Goal: Transaction & Acquisition: Obtain resource

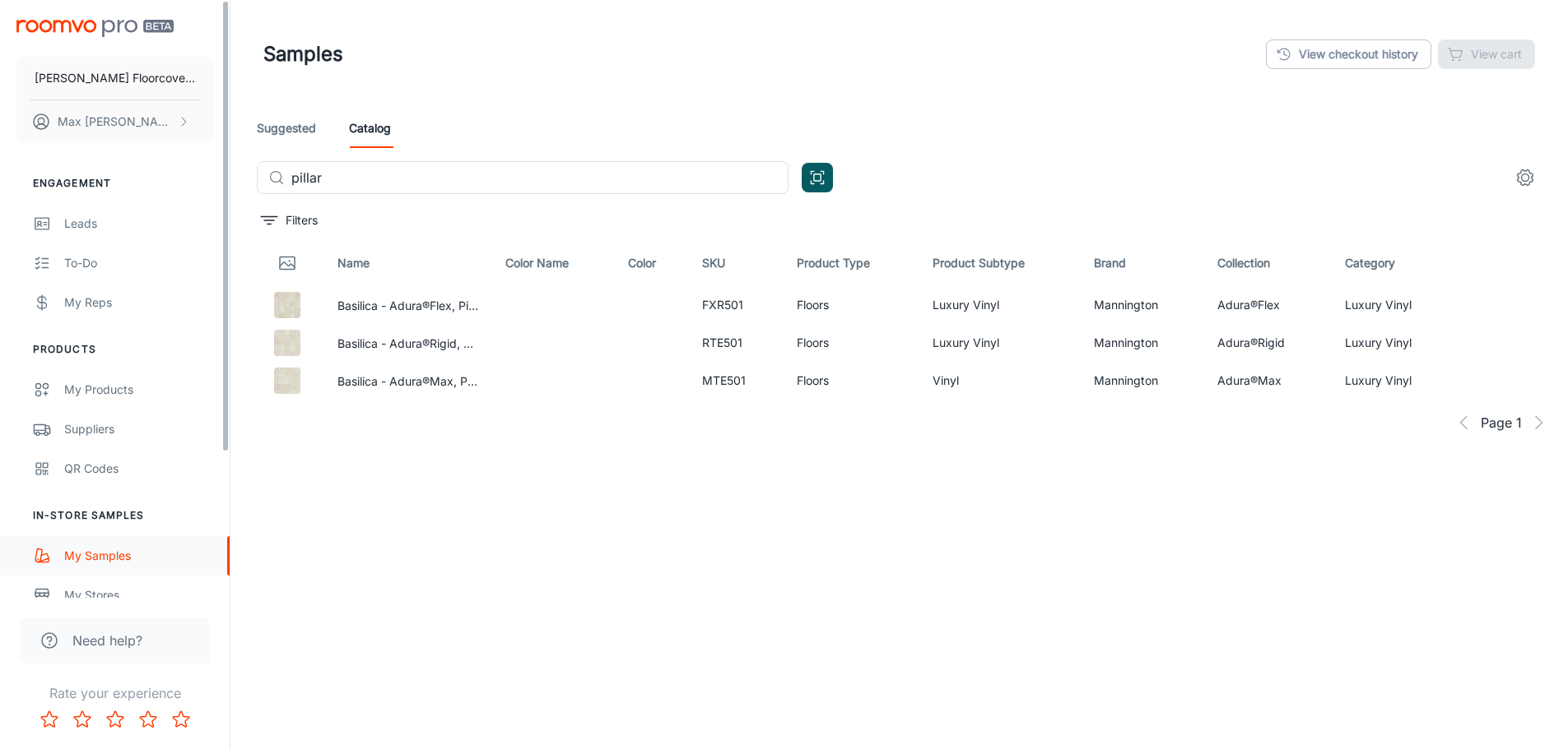
click at [120, 569] on link "My Samples" at bounding box center [115, 555] width 229 height 39
click at [372, 170] on input "pillar" at bounding box center [540, 177] width 497 height 33
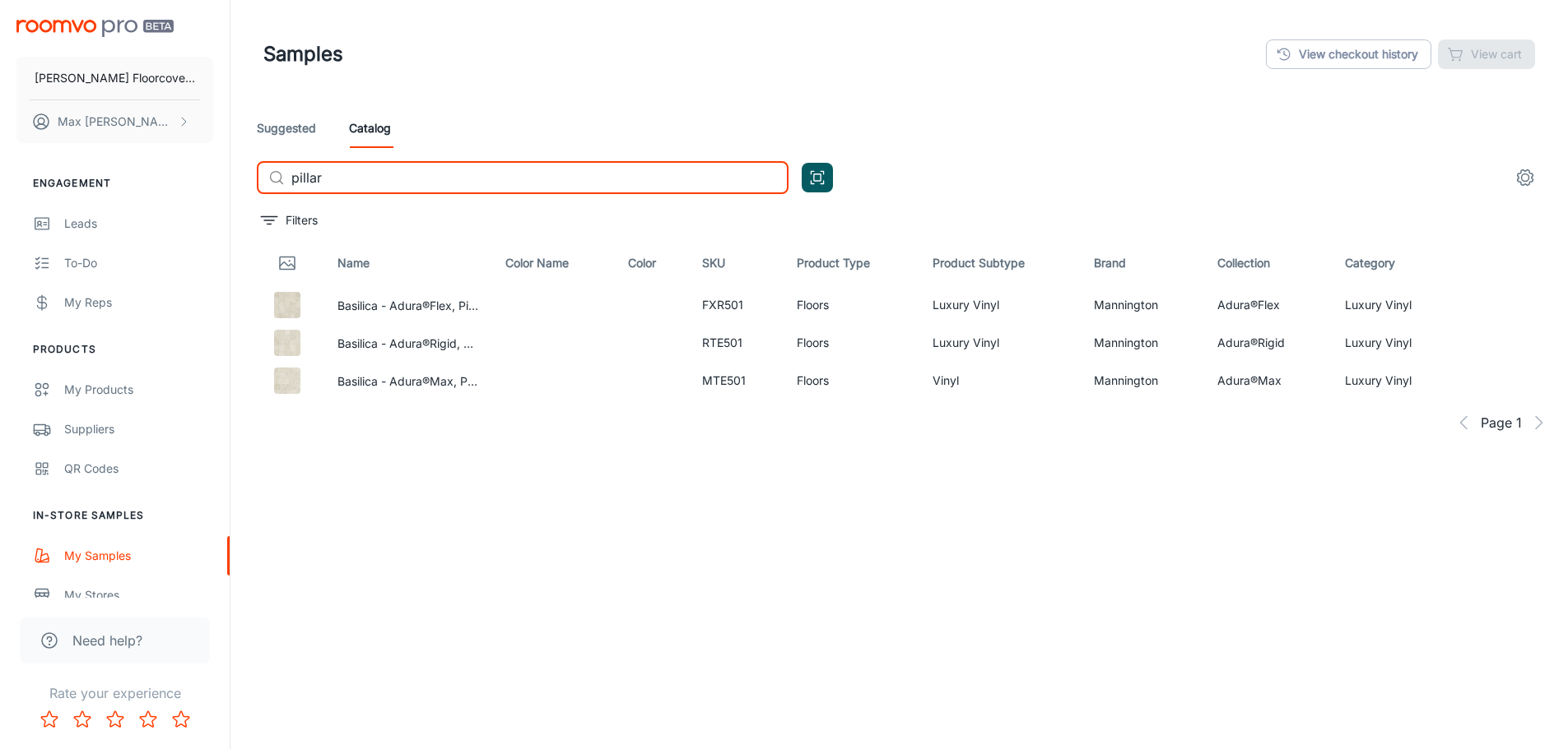
click at [372, 170] on input "pillar" at bounding box center [540, 177] width 497 height 33
click at [372, 171] on input "pillar" at bounding box center [540, 177] width 497 height 33
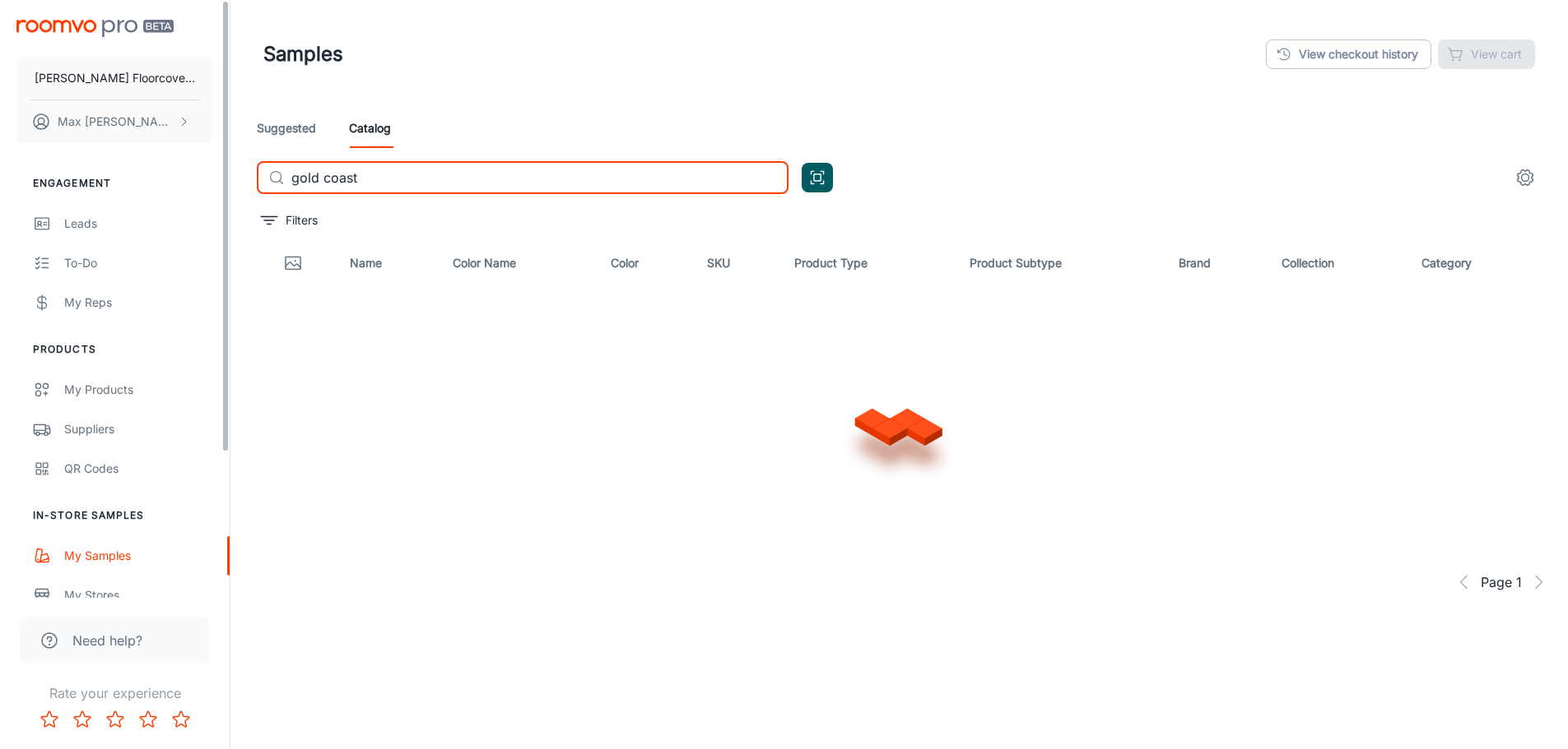
type input "gold coast"
click at [554, 185] on input "gold coast" at bounding box center [540, 177] width 497 height 33
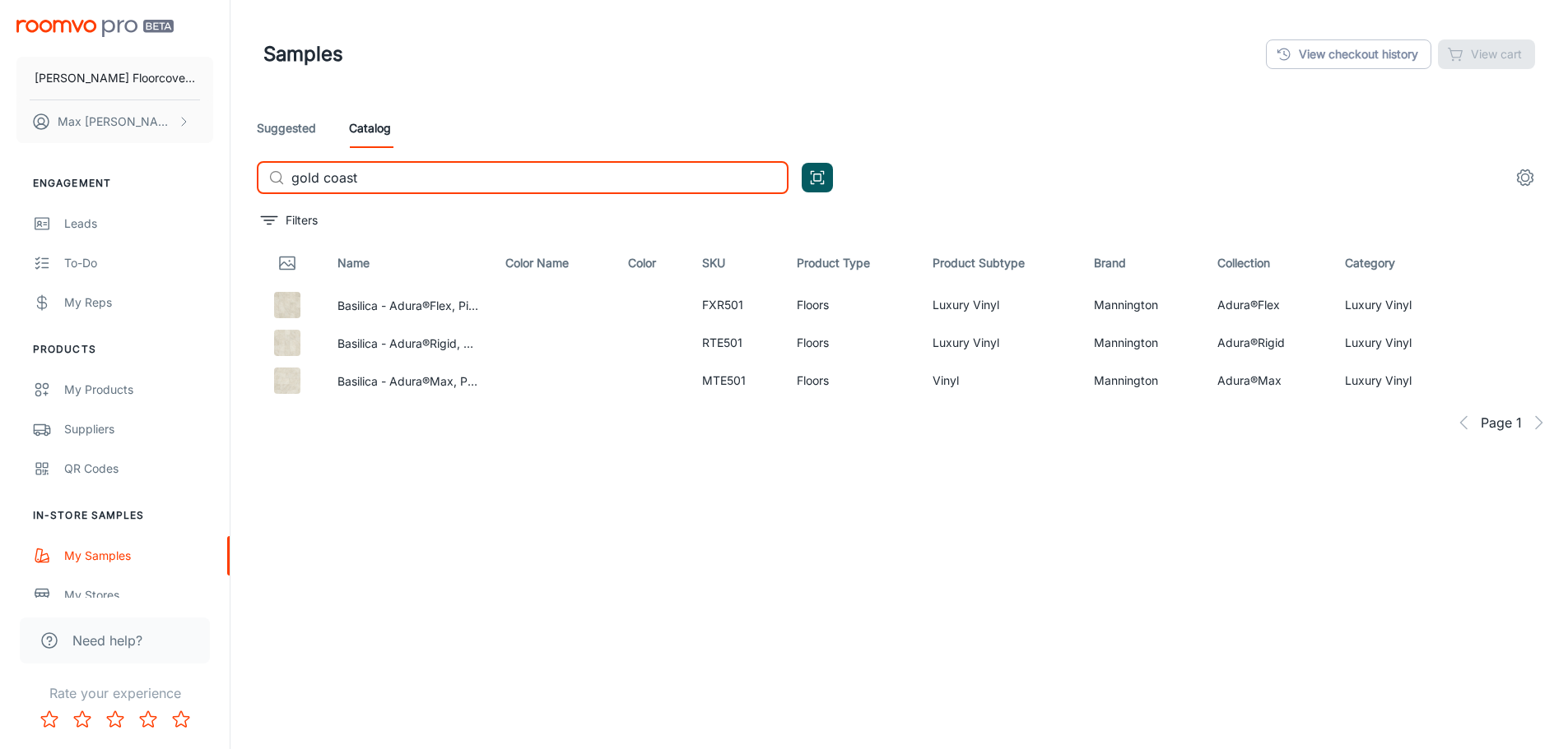
click at [291, 131] on link "Suggested" at bounding box center [286, 127] width 59 height 39
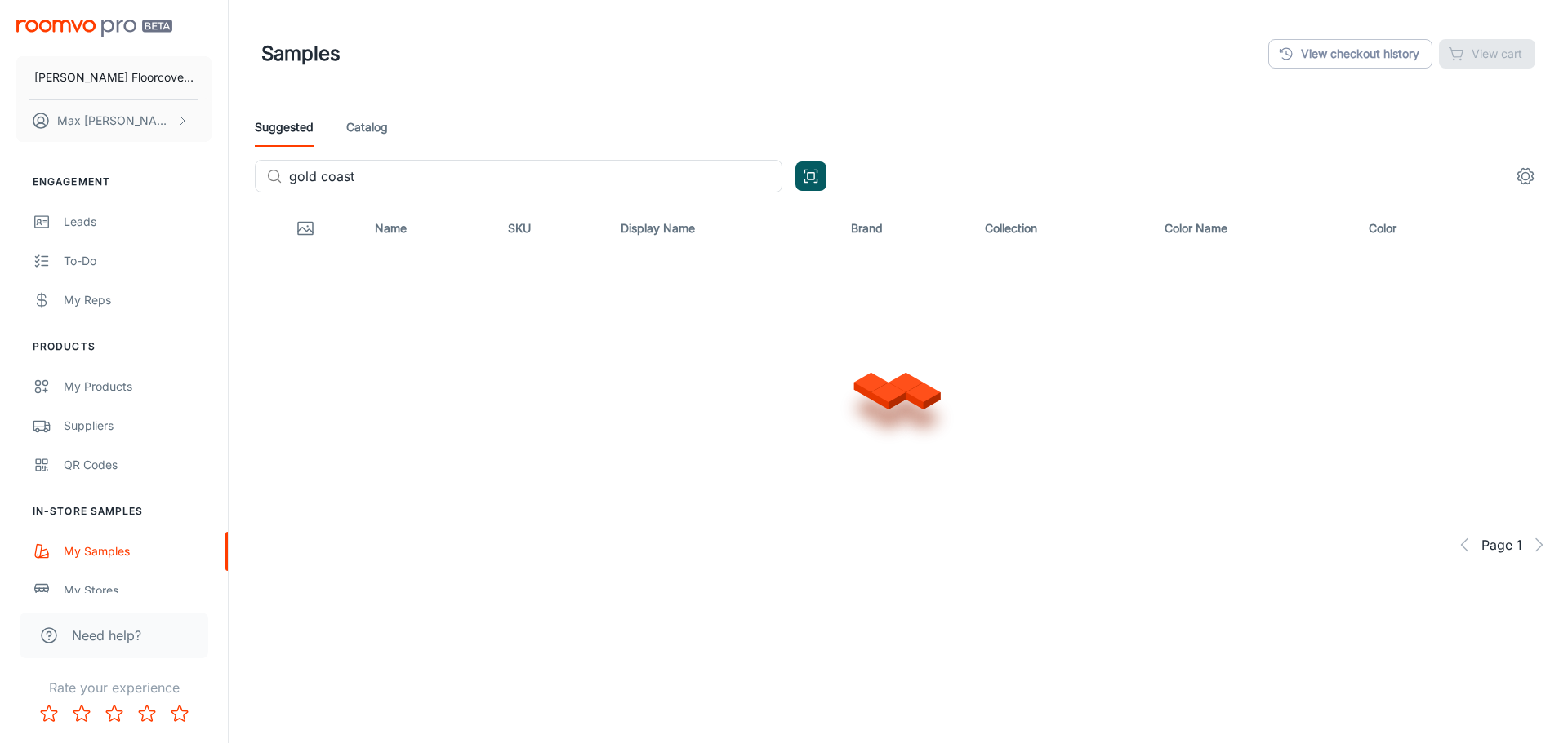
click at [352, 126] on link "Catalog" at bounding box center [367, 126] width 42 height 39
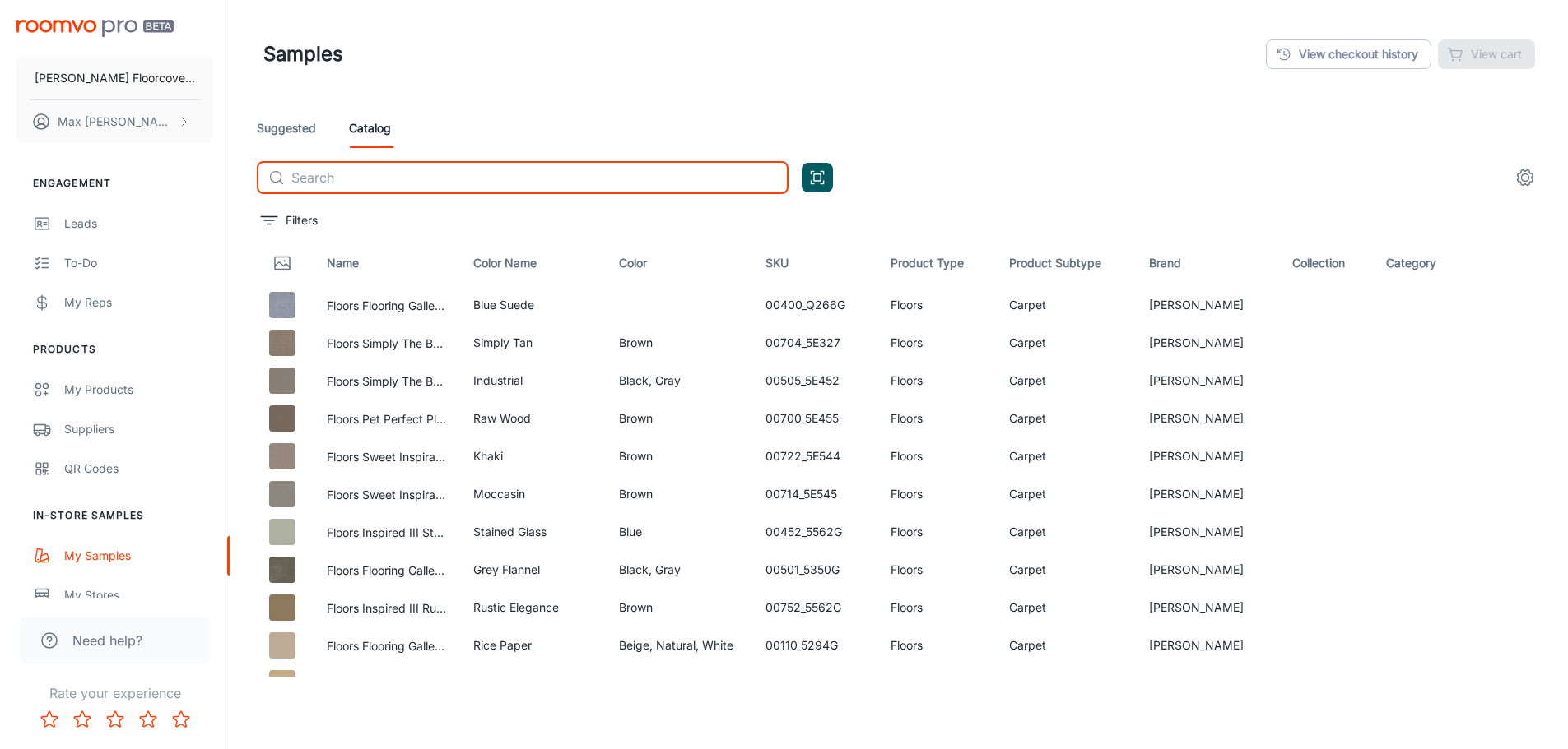
click at [542, 173] on input "text" at bounding box center [540, 177] width 497 height 33
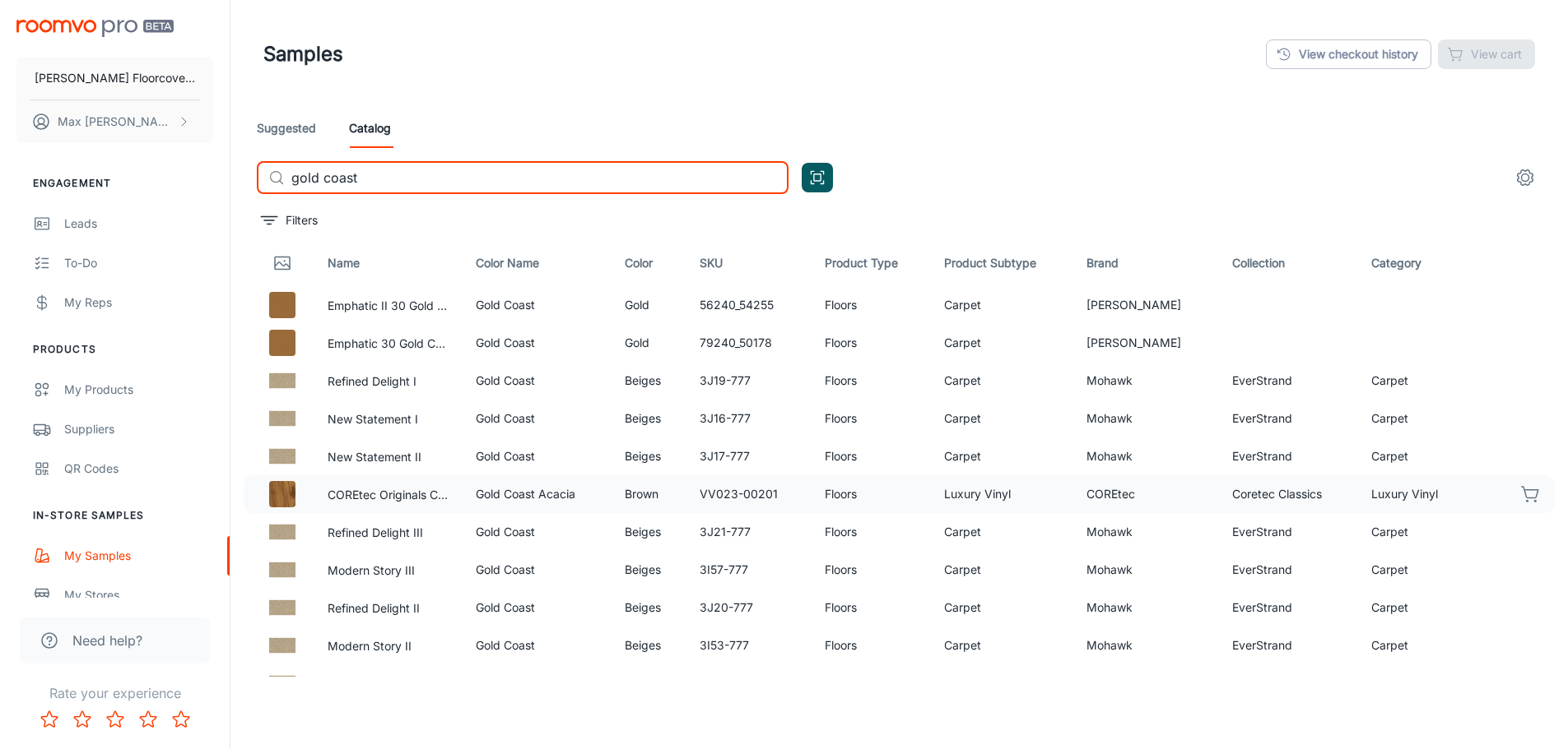
click at [525, 492] on td "Gold Coast Acacia" at bounding box center [536, 494] width 148 height 38
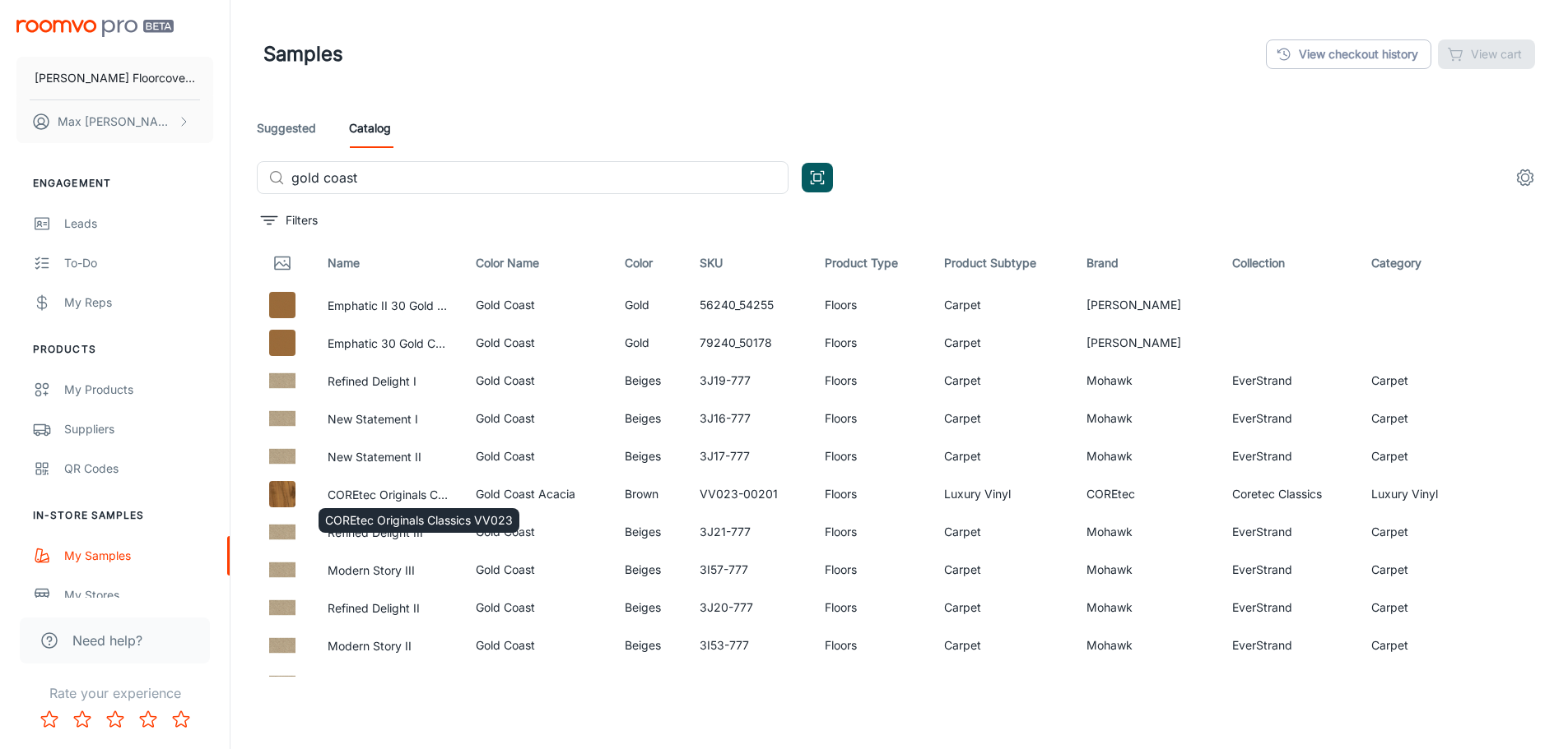
click at [381, 498] on div "COREtec Originals Classics VV023" at bounding box center [419, 516] width 204 height 38
click at [417, 501] on div "COREtec Originals Classics VV023" at bounding box center [419, 516] width 204 height 38
click at [422, 492] on button "COREtec Originals Classics VV023" at bounding box center [389, 495] width 122 height 18
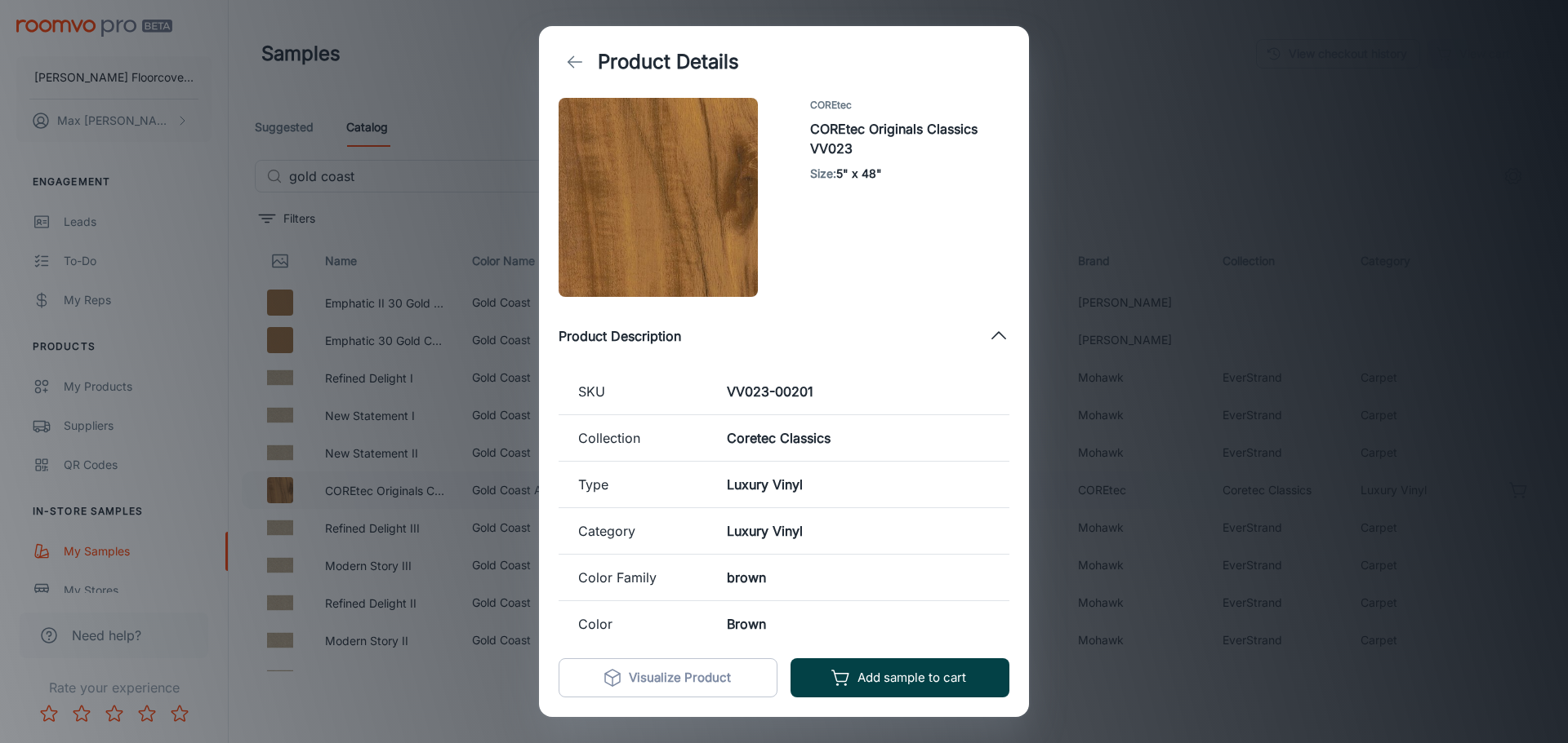
click at [923, 681] on button "Add sample to cart" at bounding box center [900, 677] width 219 height 39
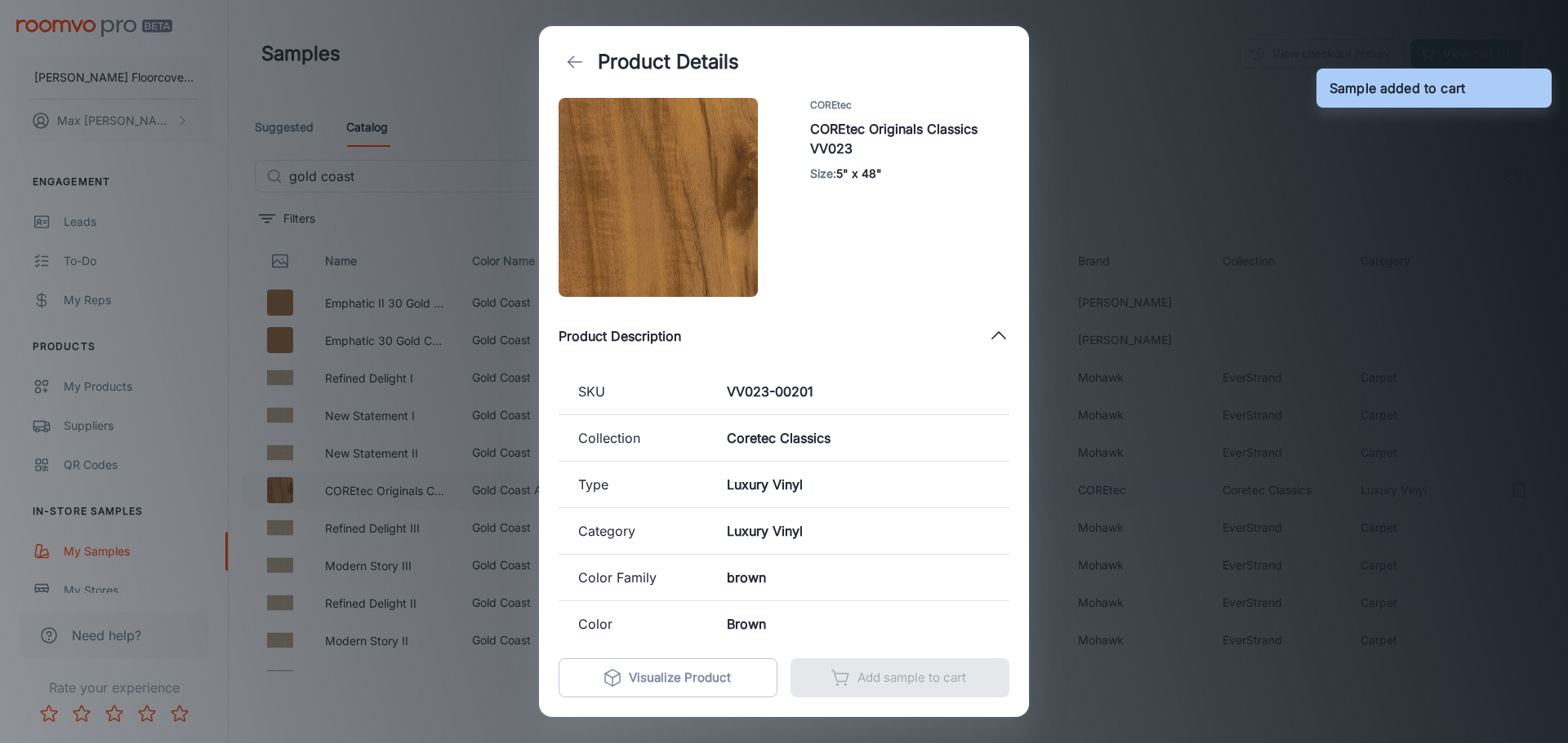
drag, startPoint x: 1125, startPoint y: 159, endPoint x: 1113, endPoint y: 156, distance: 12.4
click at [1125, 157] on div "Product Details COREtec COREtec Originals Classics VV023 Size : 5" x 48" Produc…" at bounding box center [784, 371] width 1568 height 743
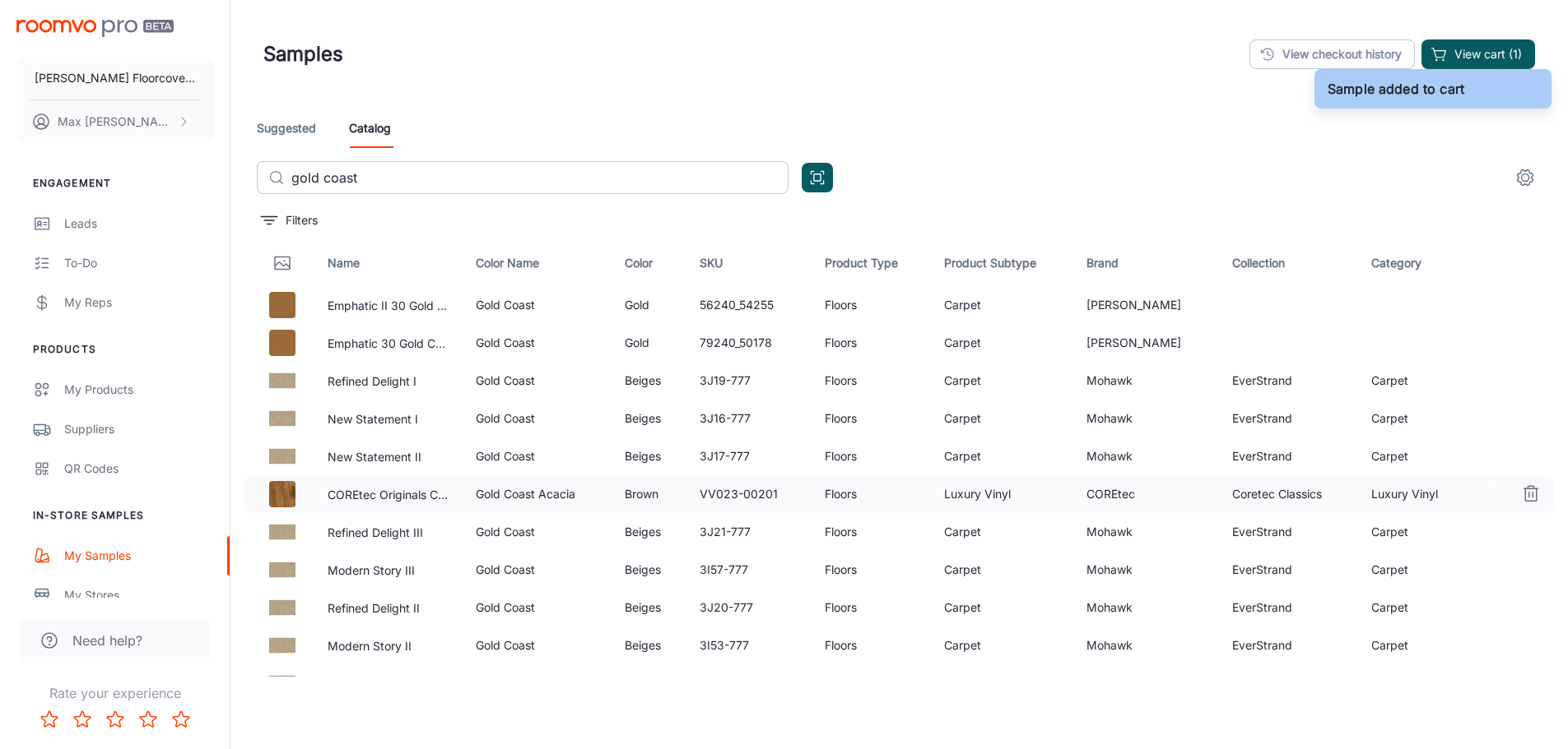
click at [378, 175] on input "gold coast" at bounding box center [540, 177] width 497 height 33
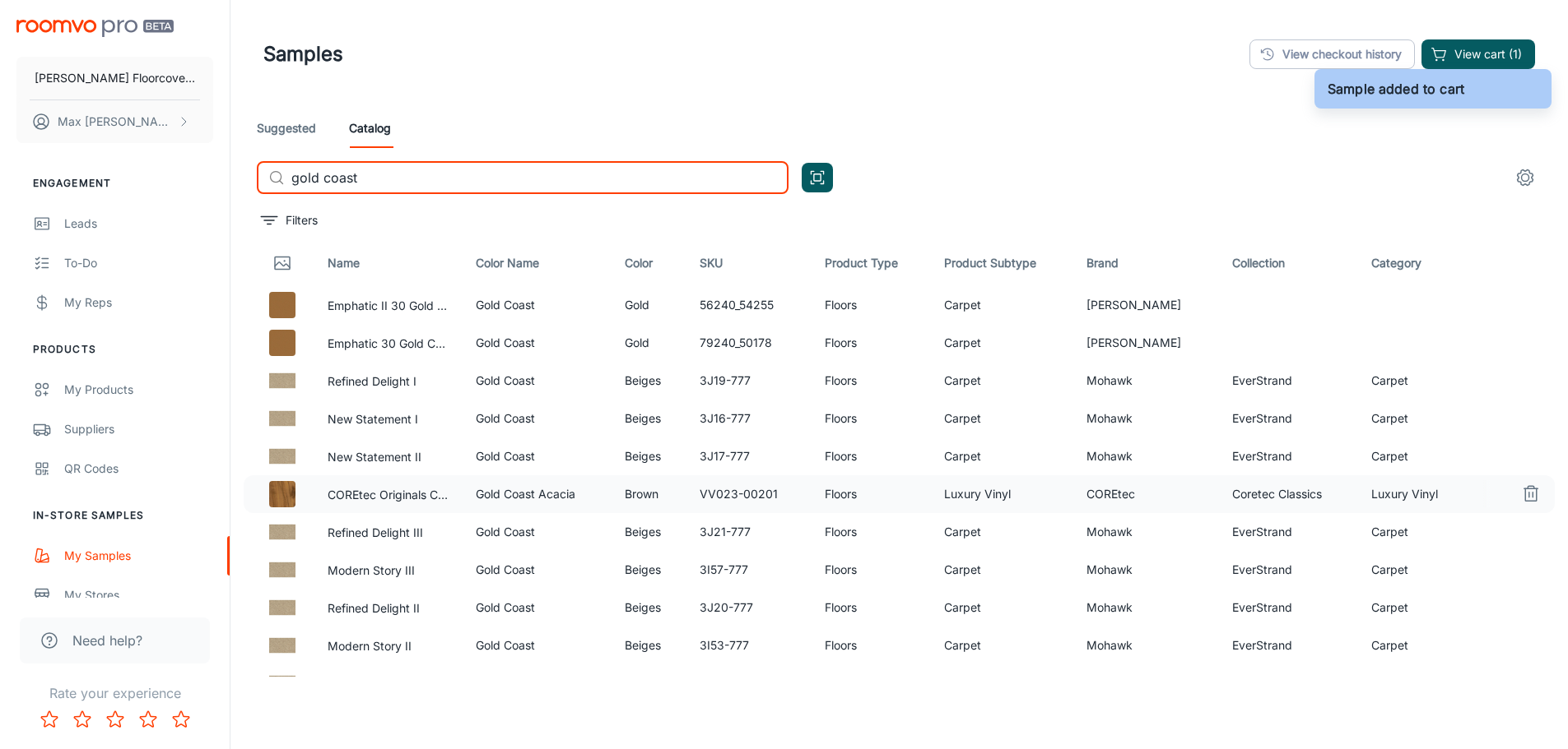
click at [378, 176] on input "gold coast" at bounding box center [540, 177] width 497 height 33
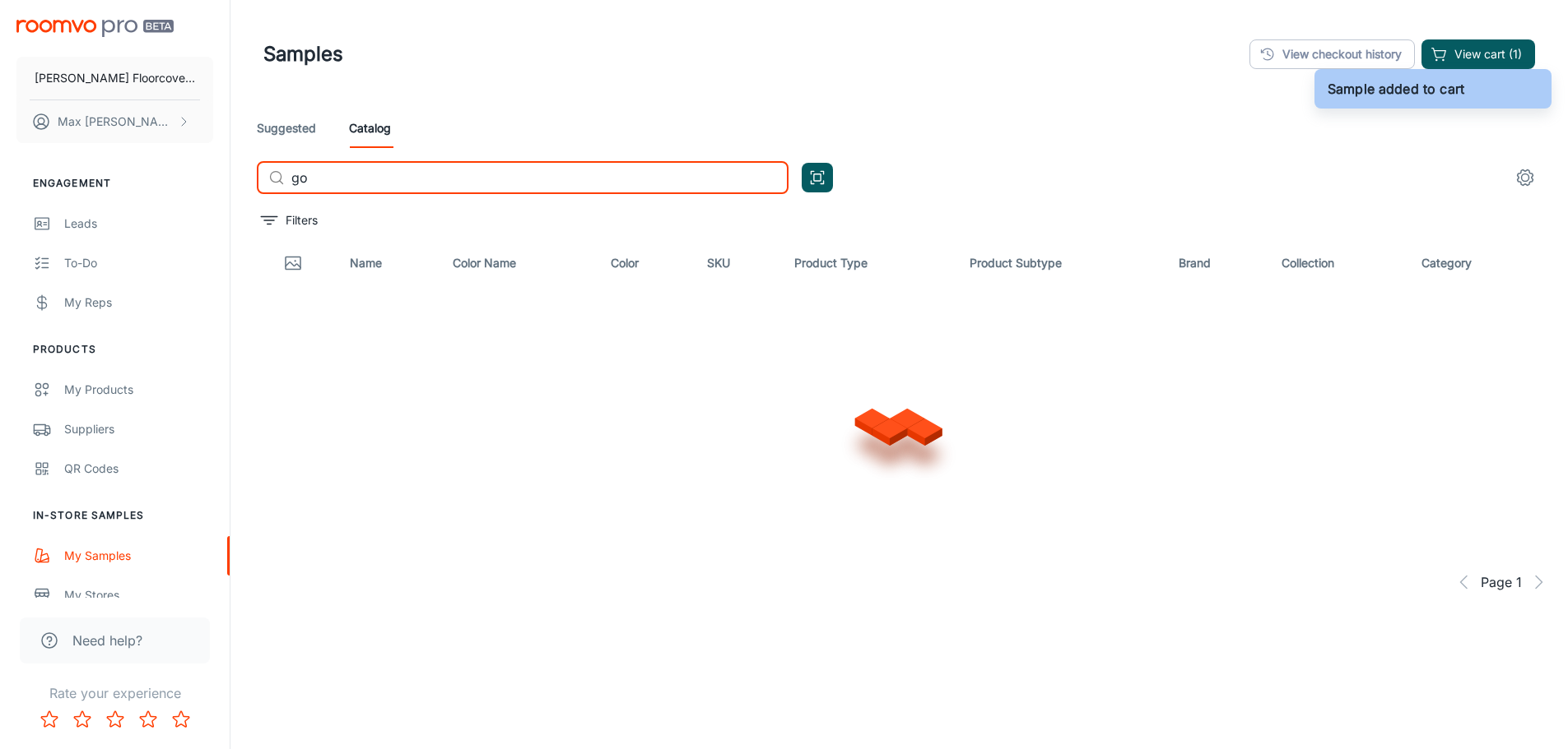
type input "g"
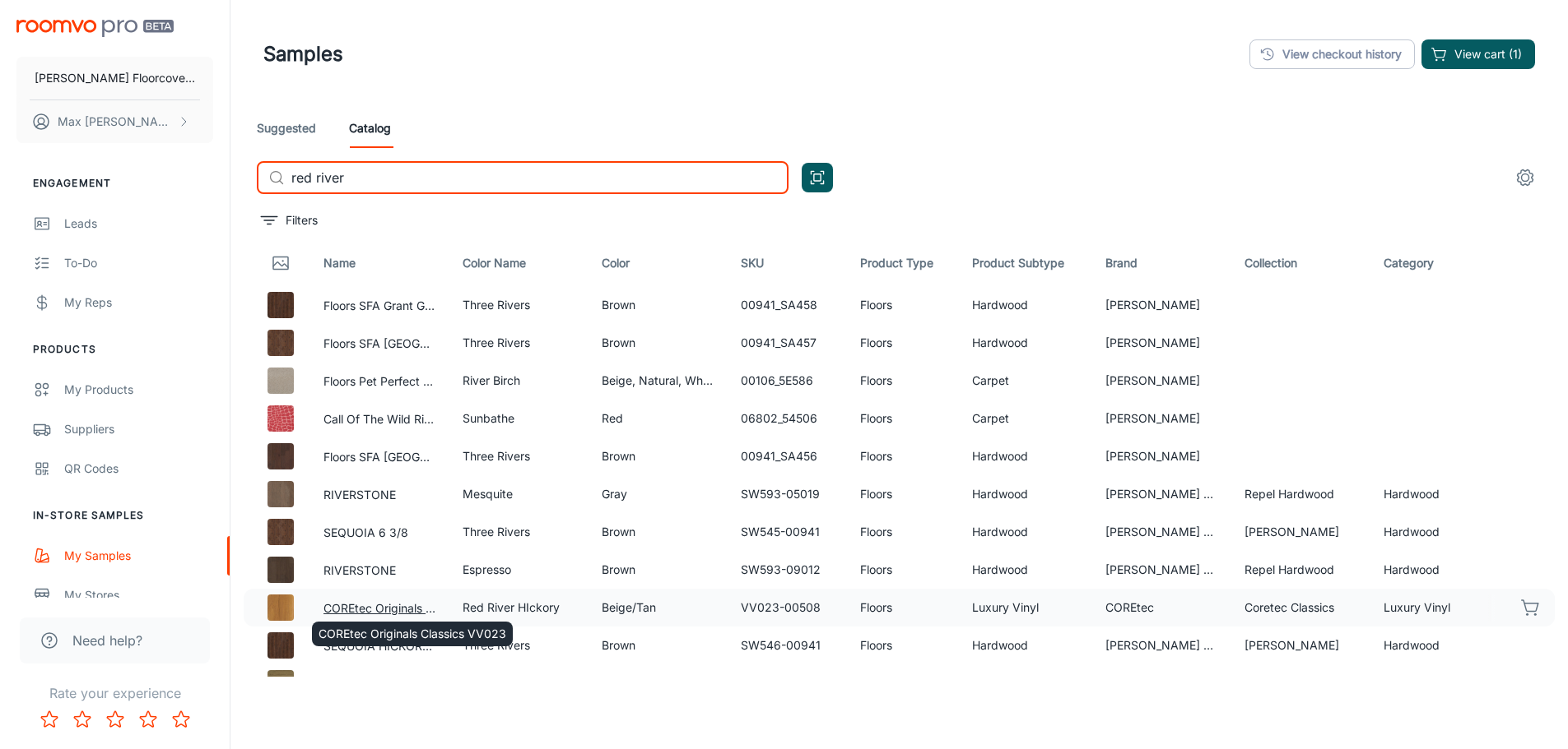
click at [363, 608] on button "COREtec Originals Classics VV023" at bounding box center [380, 609] width 113 height 18
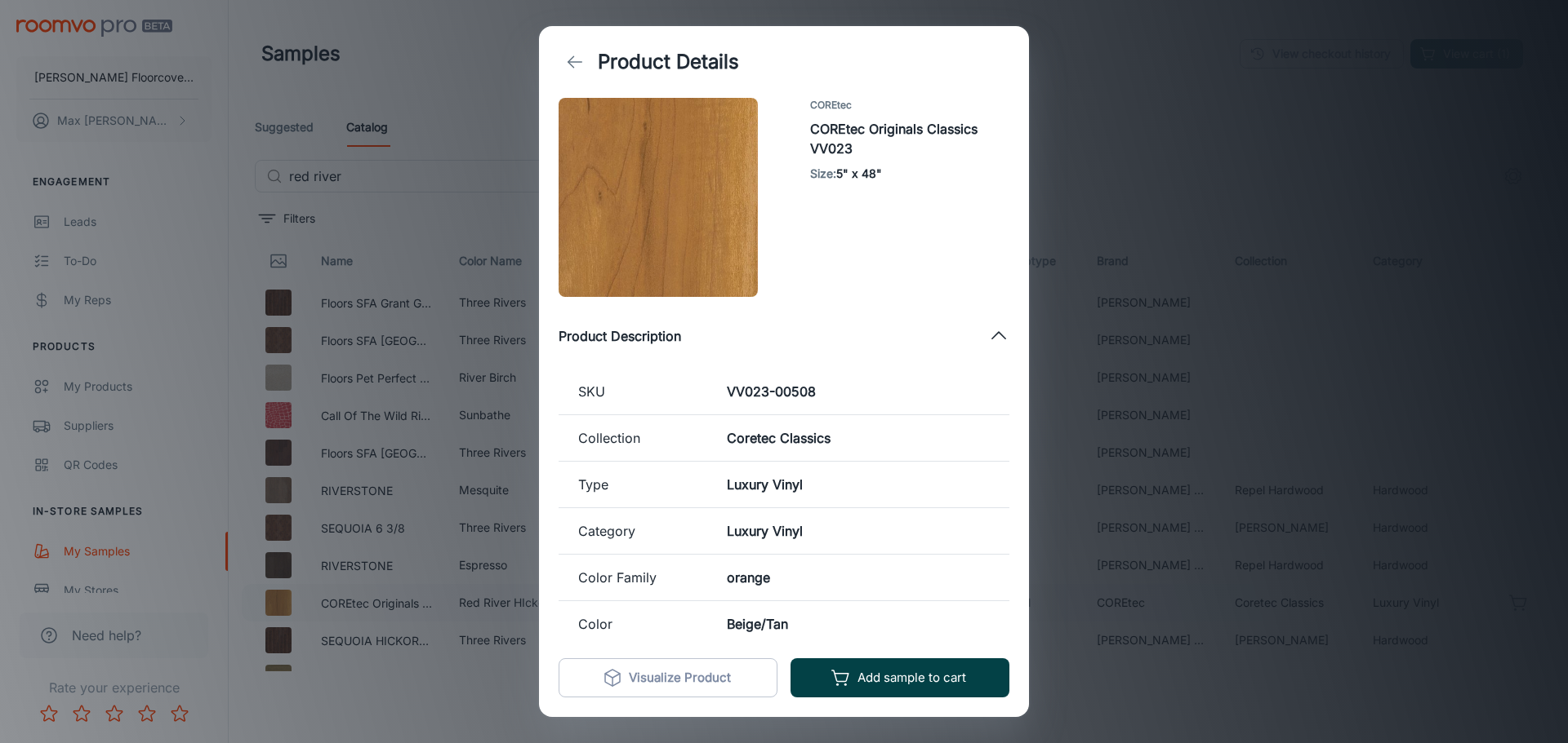
click at [938, 680] on button "Add sample to cart" at bounding box center [900, 677] width 219 height 39
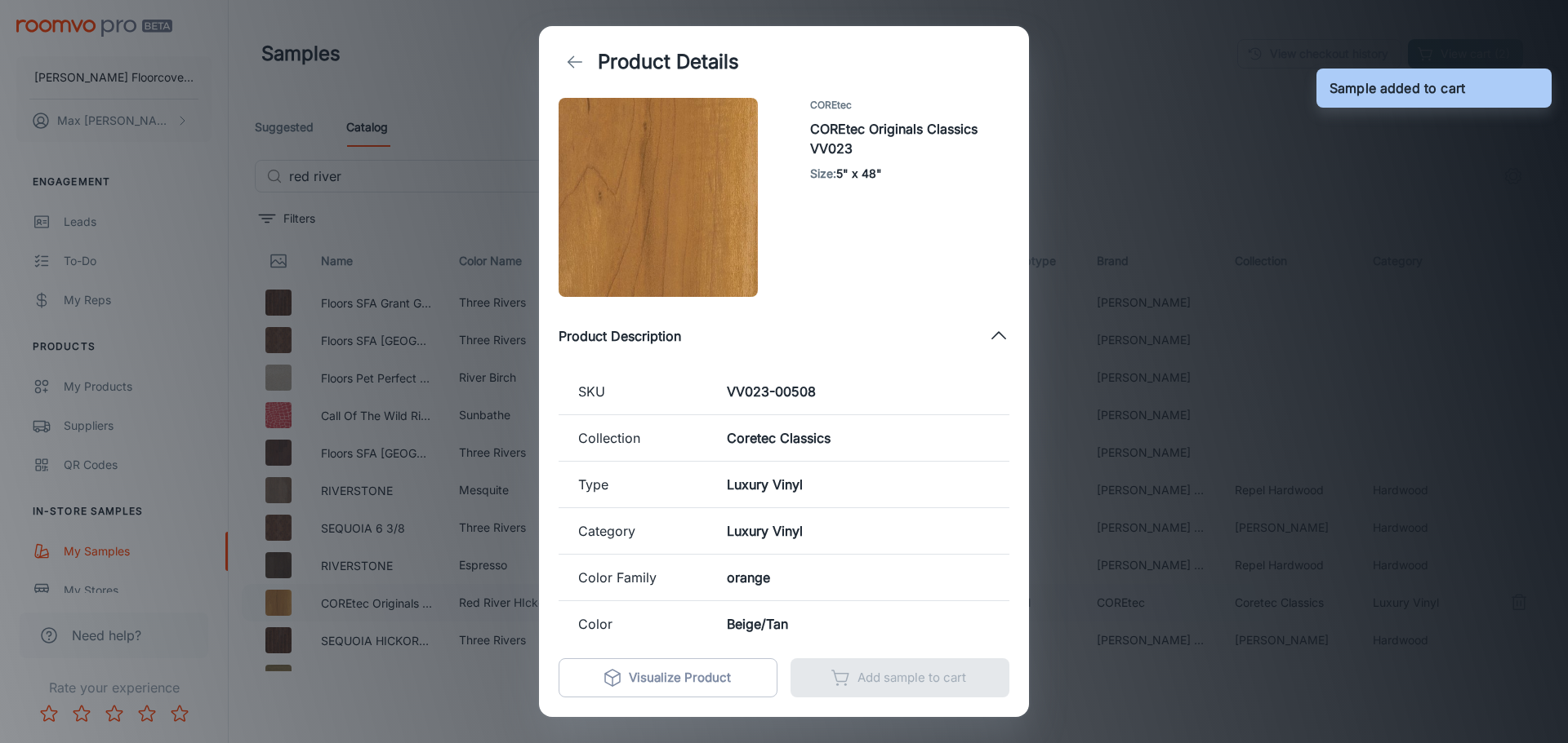
click at [1168, 265] on div "Product Details COREtec COREtec Originals Classics VV023 Size : 5" x 48" Produc…" at bounding box center [784, 371] width 1568 height 743
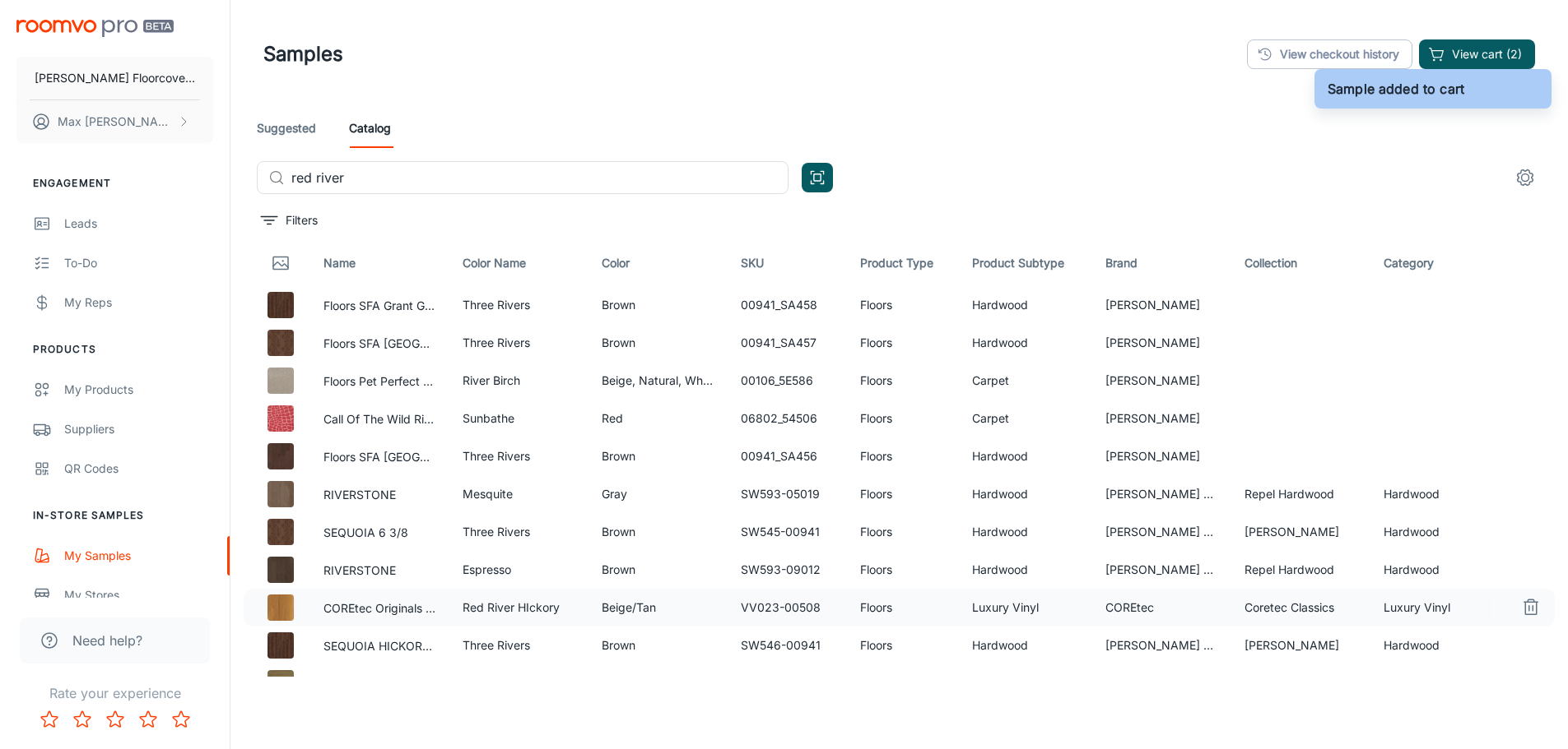
click at [653, 78] on header "Samples View checkout history View cart (2)" at bounding box center [900, 54] width 1311 height 108
click at [366, 173] on input "red river" at bounding box center [540, 177] width 497 height 33
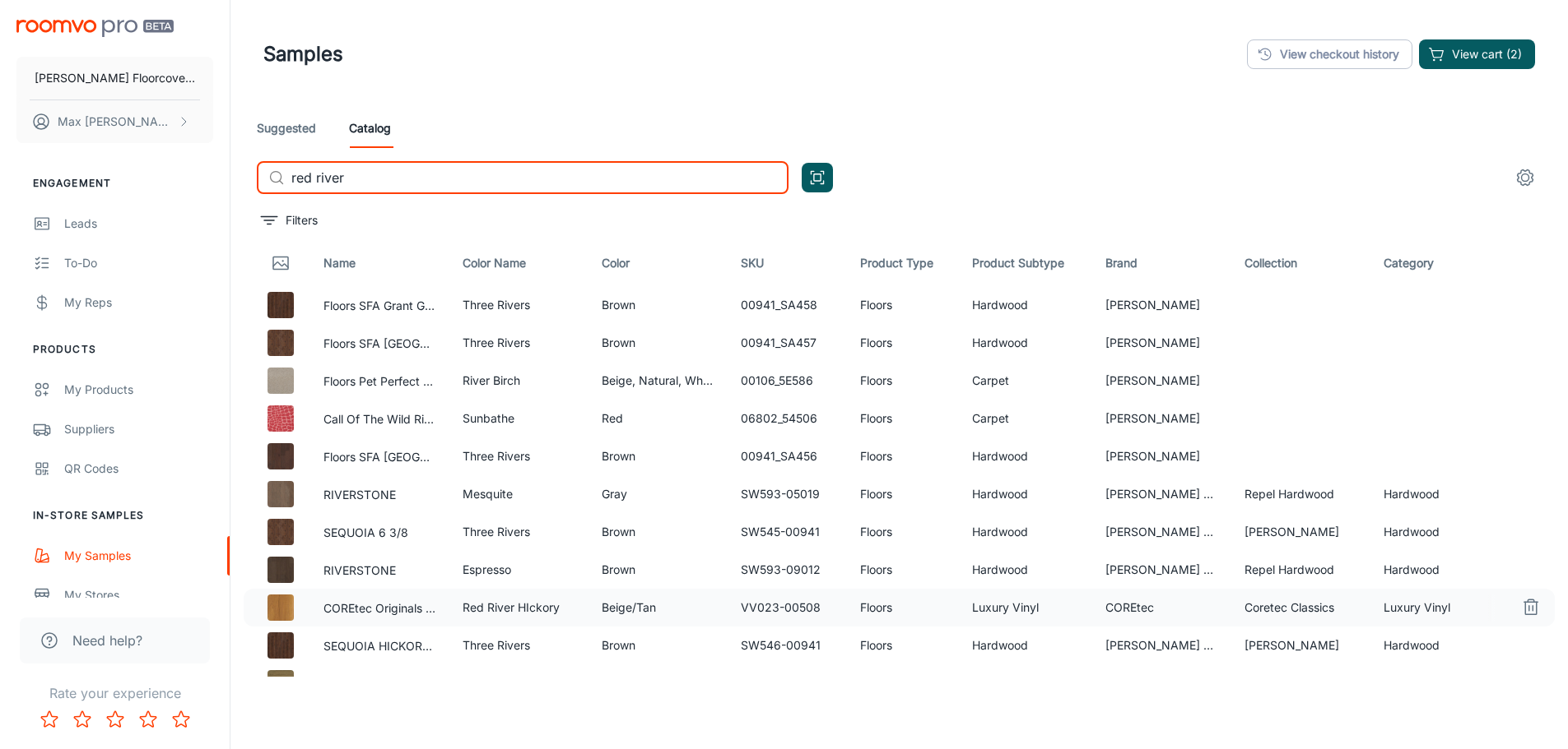
click at [366, 173] on input "red river" at bounding box center [540, 177] width 497 height 33
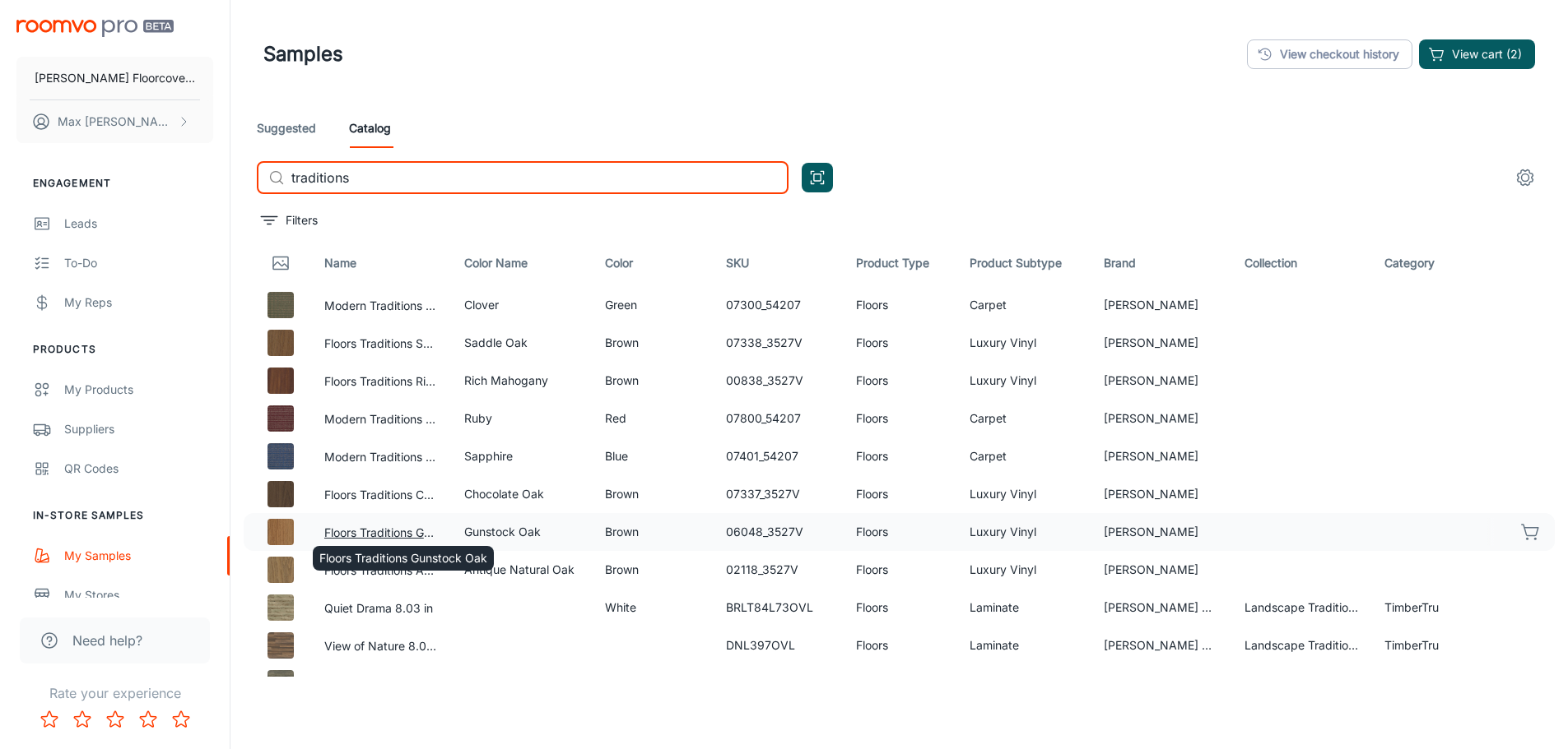
type input "traditions"
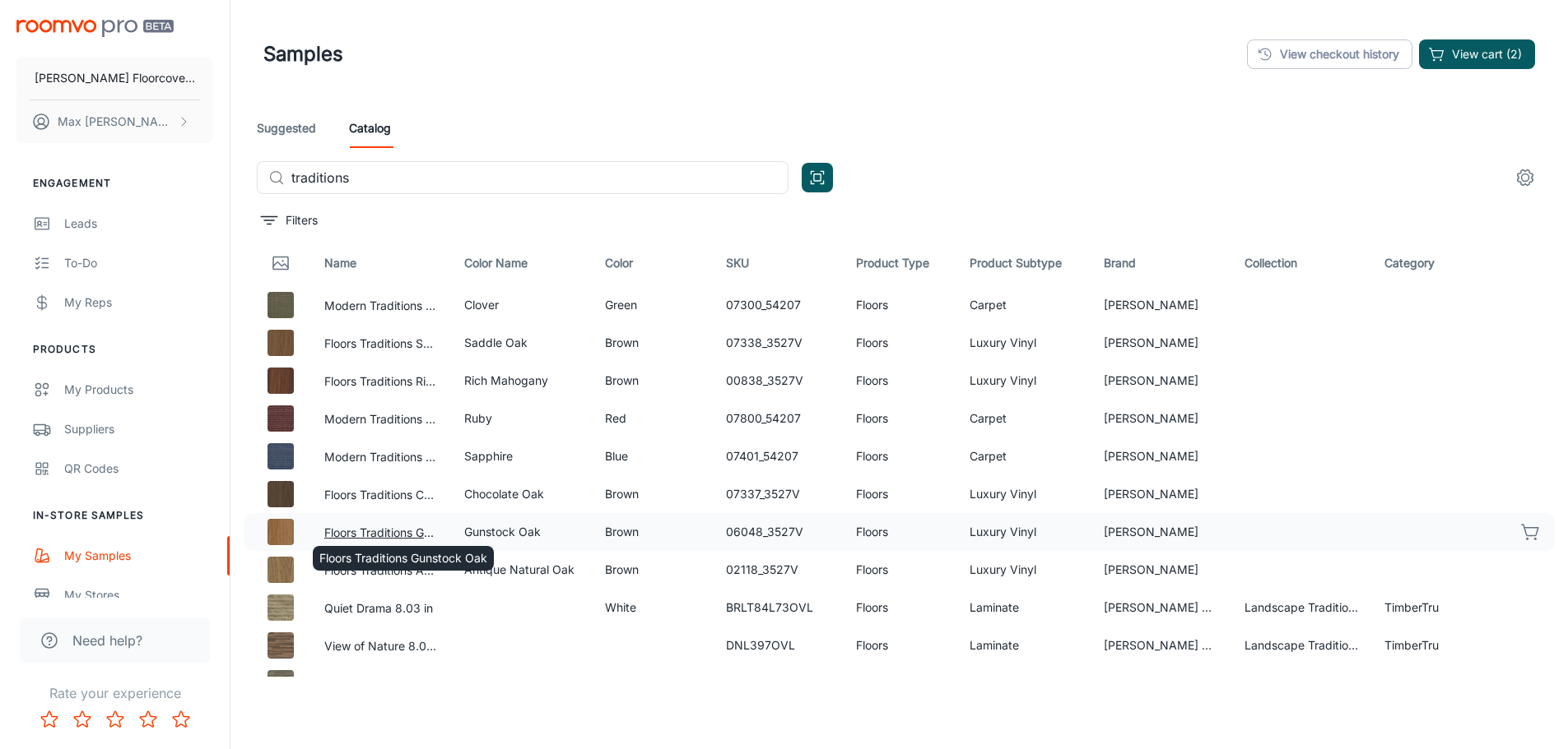
click at [378, 530] on button "Floors Traditions Gunstock Oak" at bounding box center [381, 533] width 114 height 18
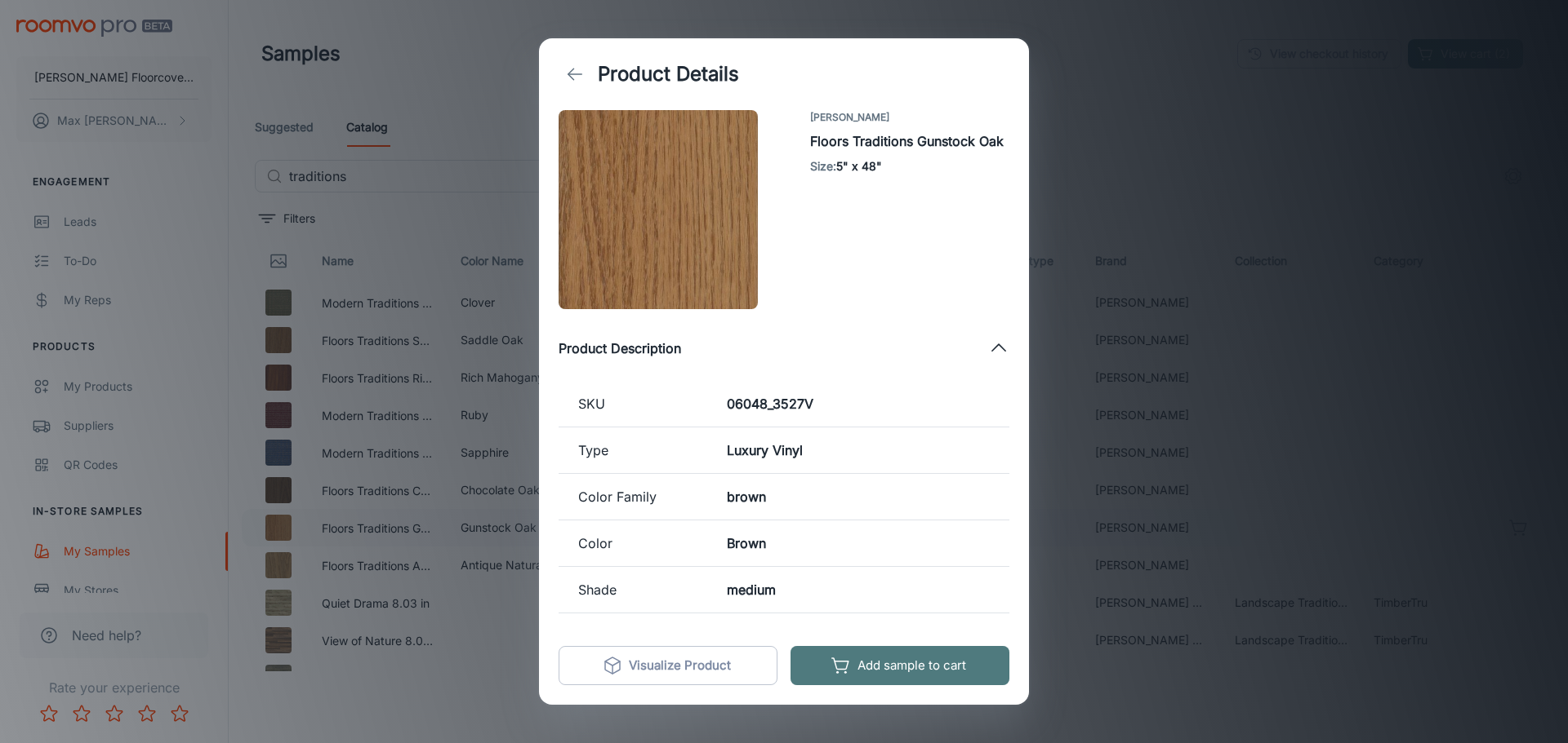
click at [921, 666] on button "Add sample to cart" at bounding box center [900, 665] width 219 height 39
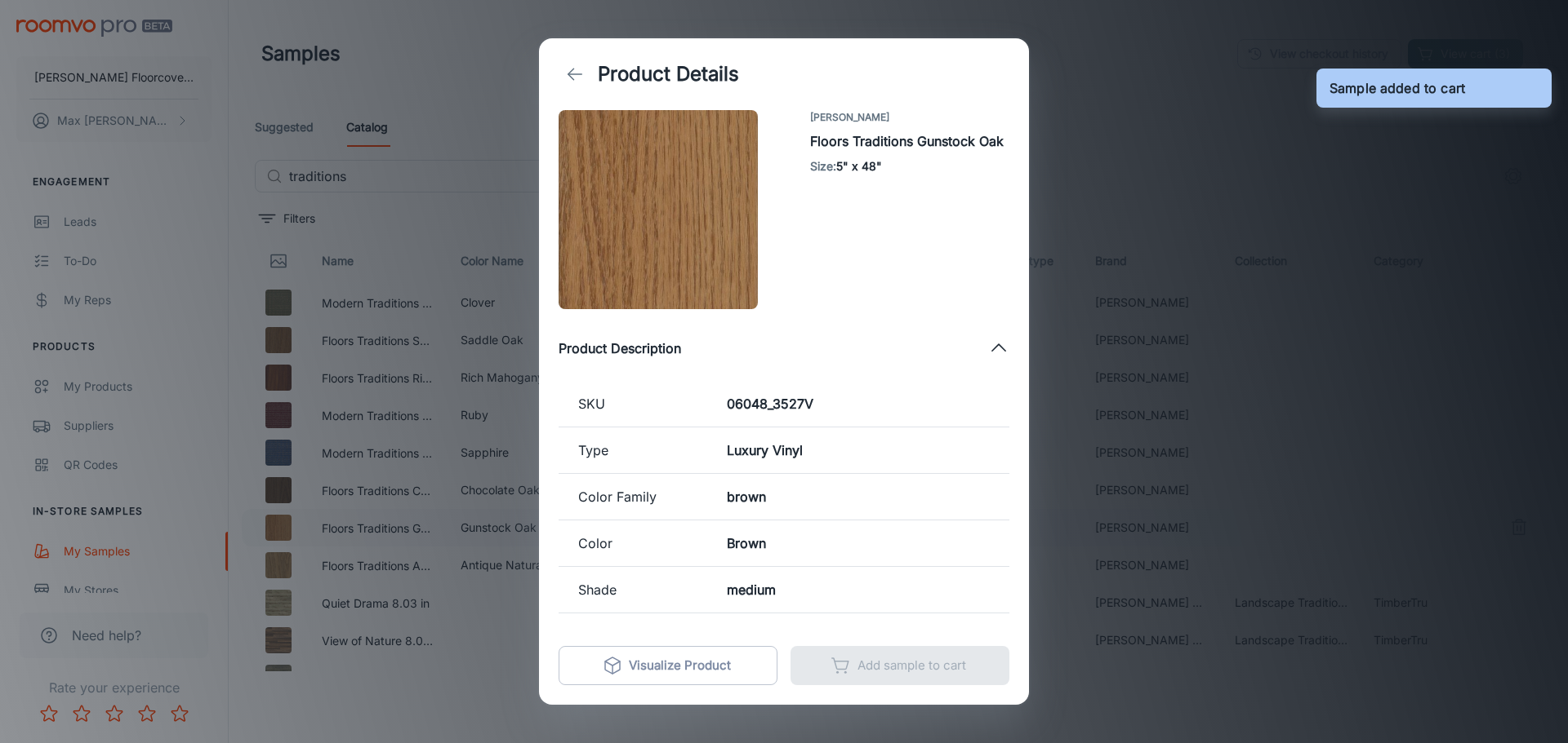
click at [1165, 55] on div "Product Details [PERSON_NAME] Floors Traditions Gunstock Oak Size : 5" x 48" Pr…" at bounding box center [784, 371] width 1568 height 743
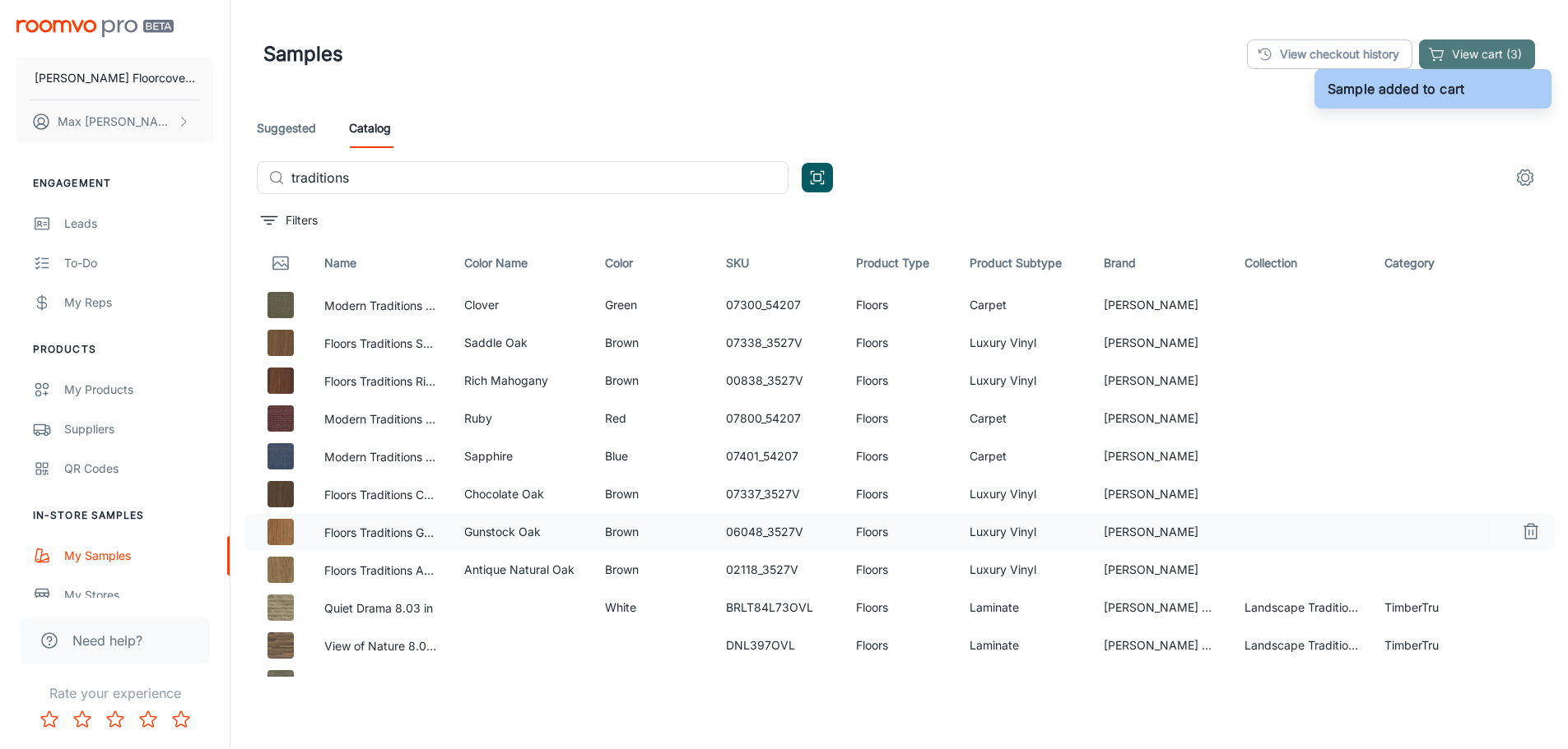
click at [1506, 47] on button "View cart (3)" at bounding box center [1476, 54] width 116 height 30
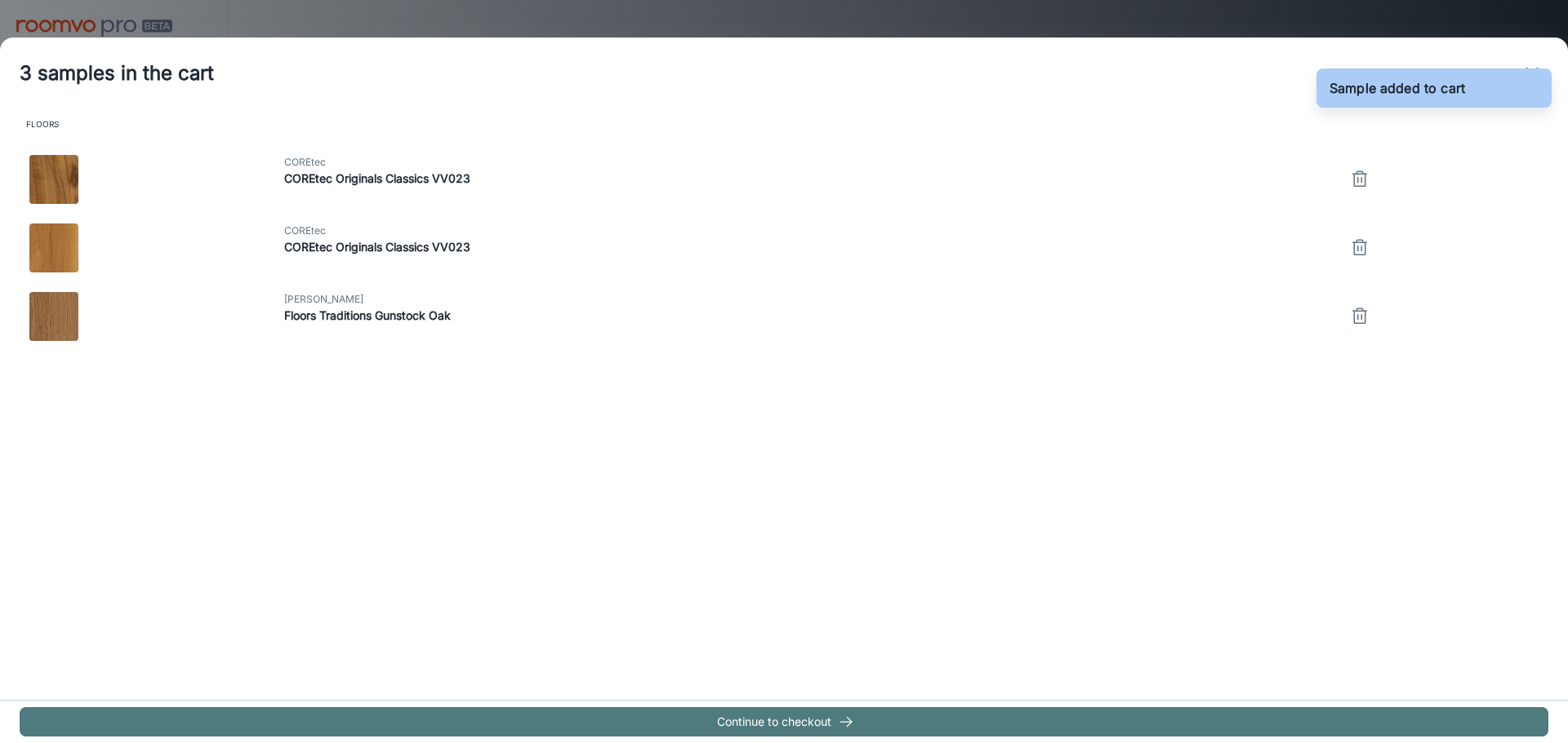
click at [781, 721] on button "Continue to checkout" at bounding box center [784, 722] width 1528 height 30
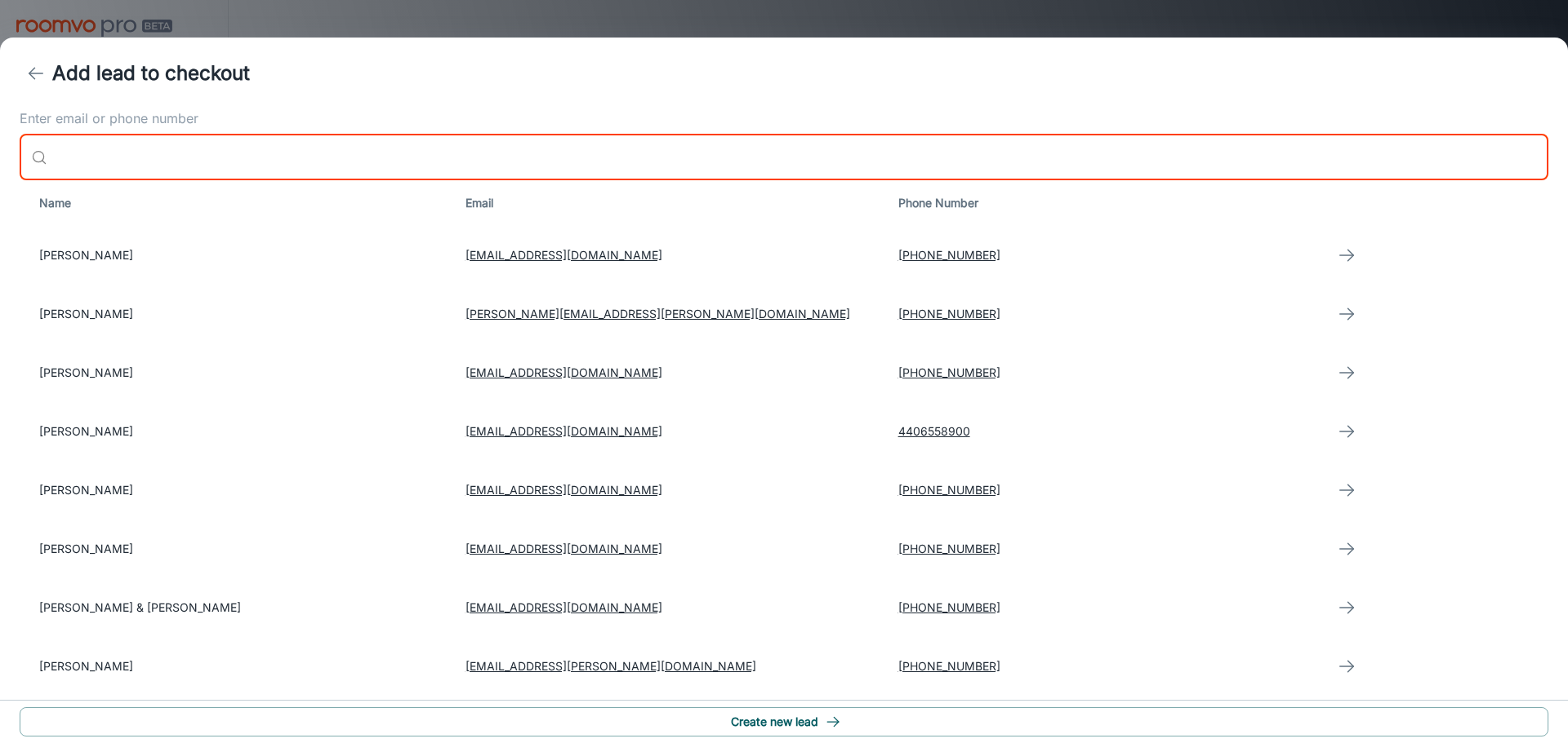
click at [250, 163] on input "Enter email or phone number" at bounding box center [801, 157] width 1494 height 46
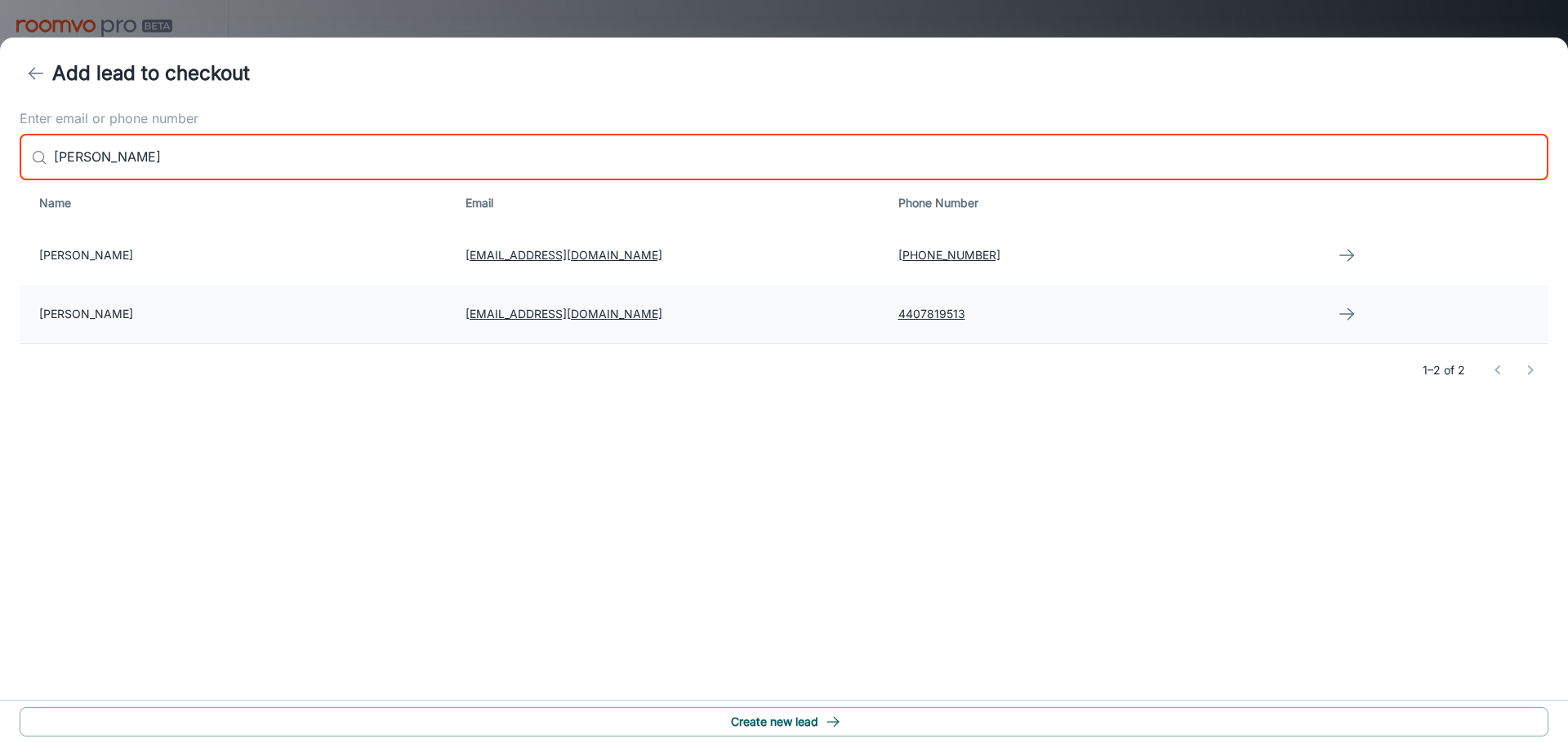
type input "[PERSON_NAME]"
click at [1345, 312] on td at bounding box center [1433, 313] width 231 height 59
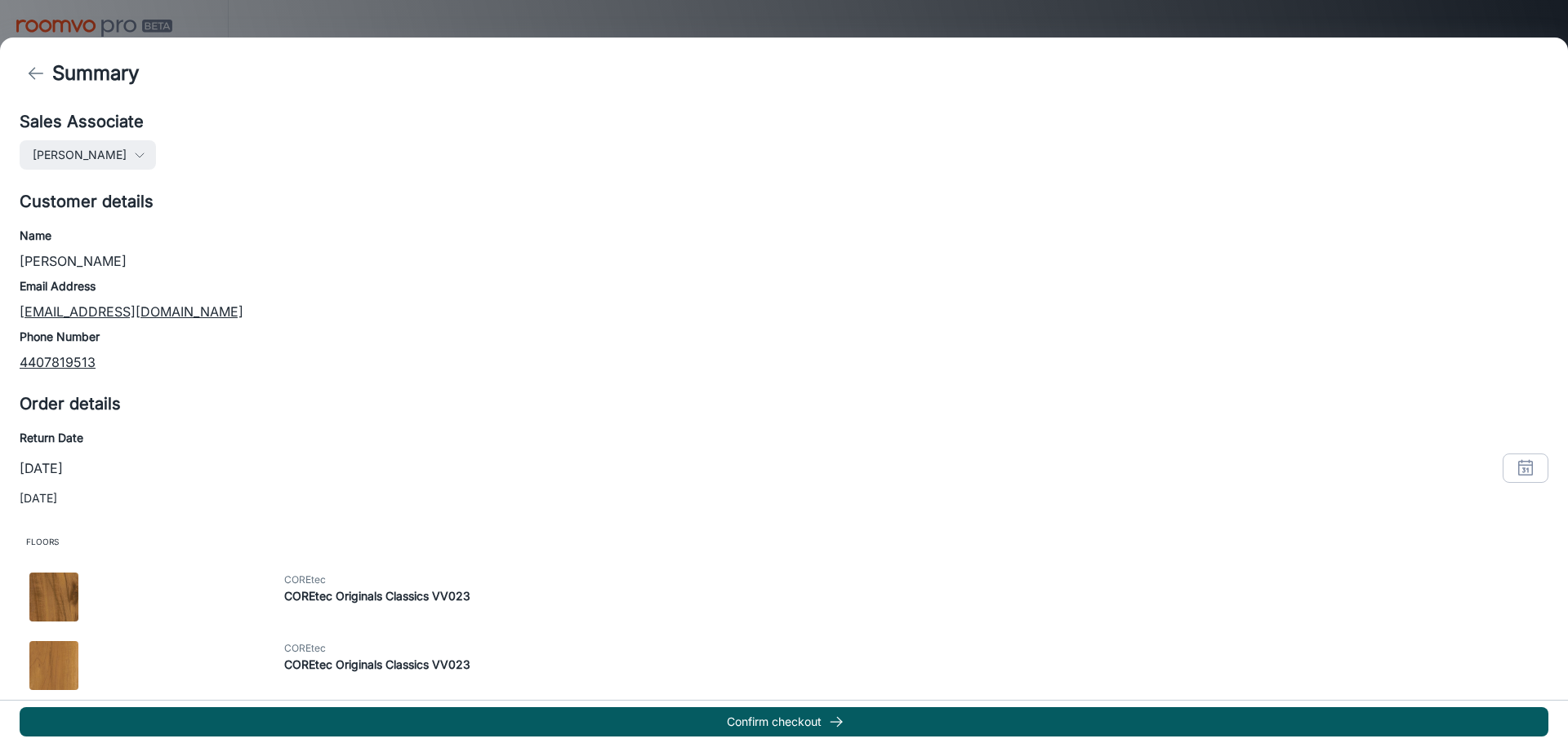
click at [115, 310] on link "[EMAIL_ADDRESS][DOMAIN_NAME]" at bounding box center [132, 311] width 224 height 16
click at [133, 157] on icon "button" at bounding box center [139, 155] width 13 height 13
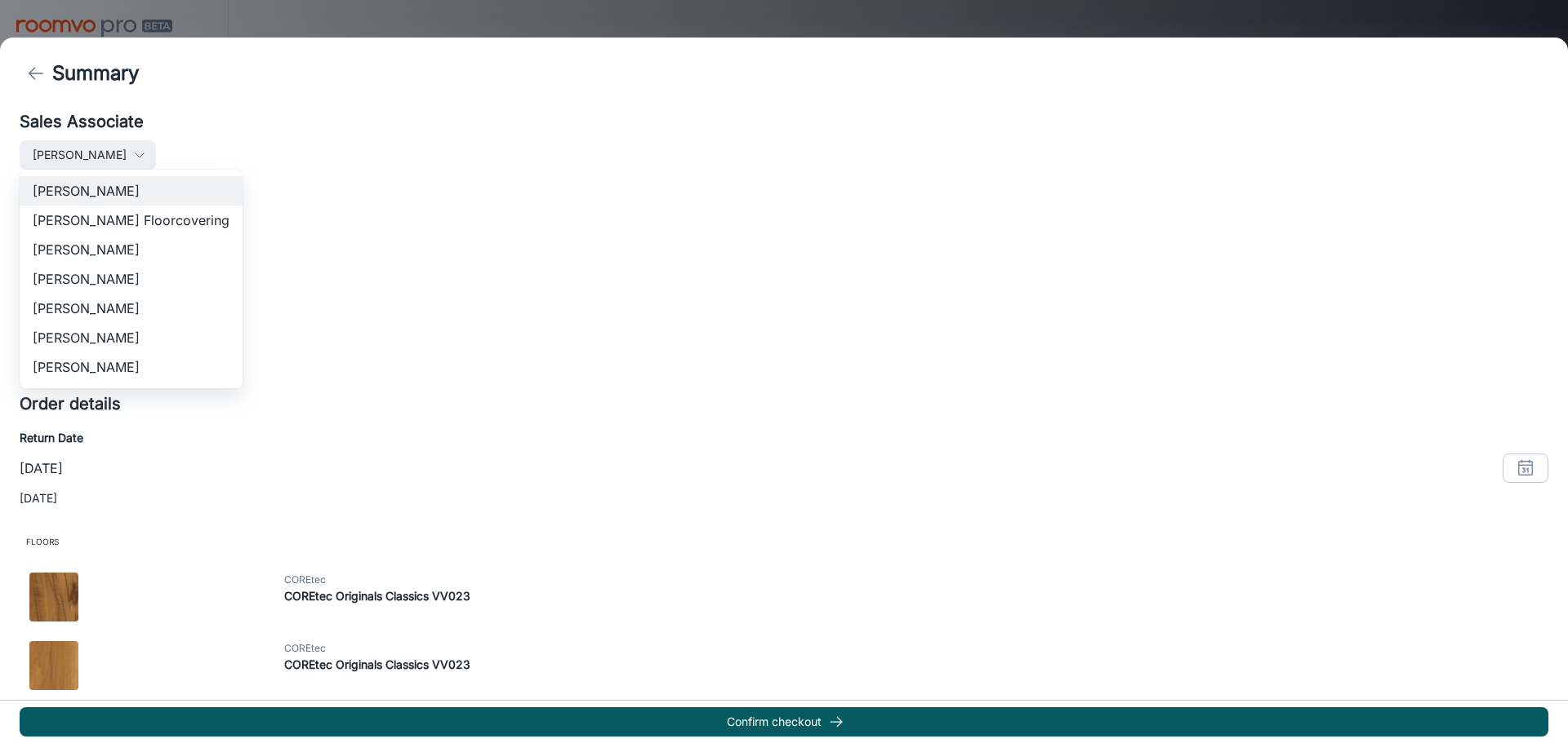
click at [114, 153] on div at bounding box center [784, 371] width 1568 height 743
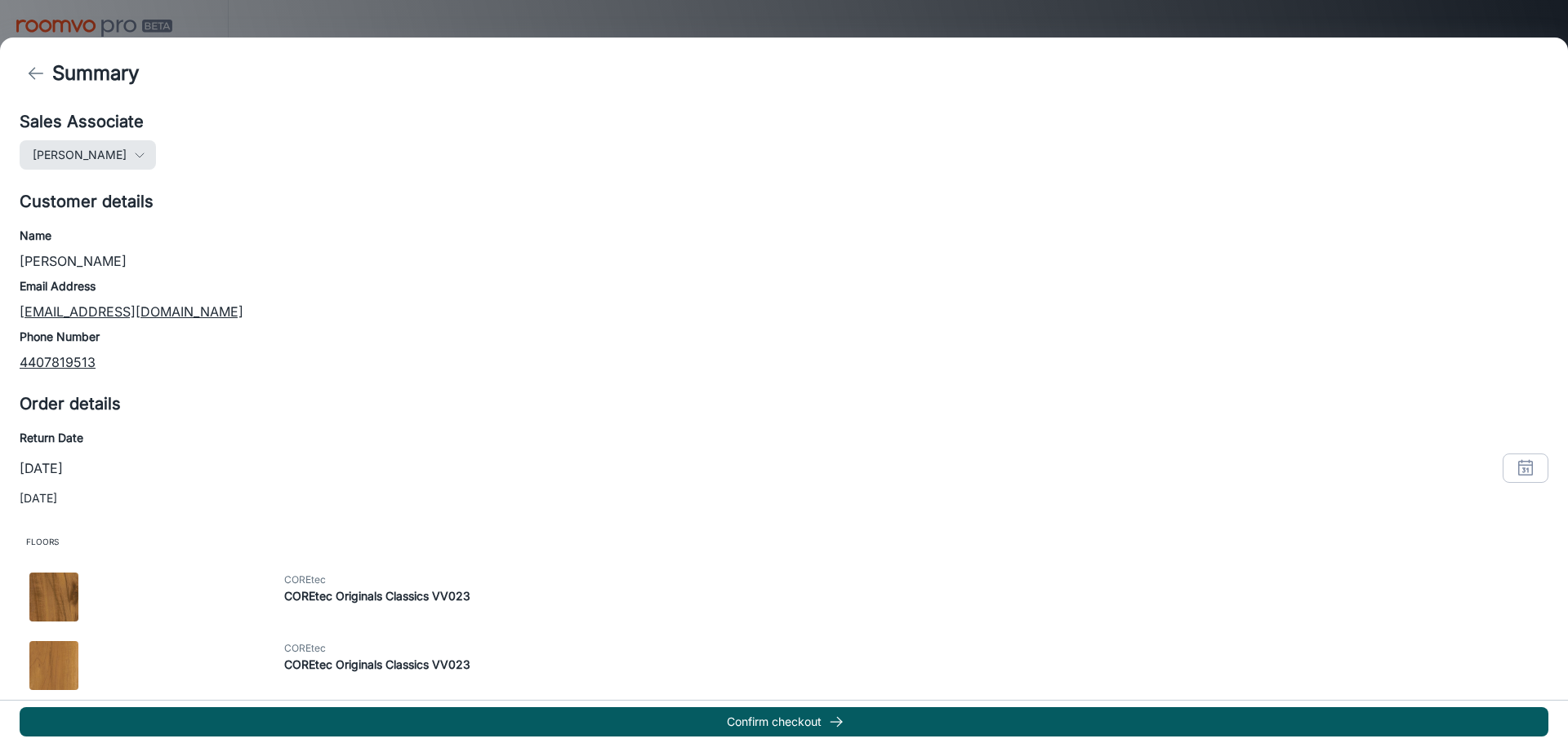
click at [133, 150] on icon "button" at bounding box center [139, 155] width 13 height 13
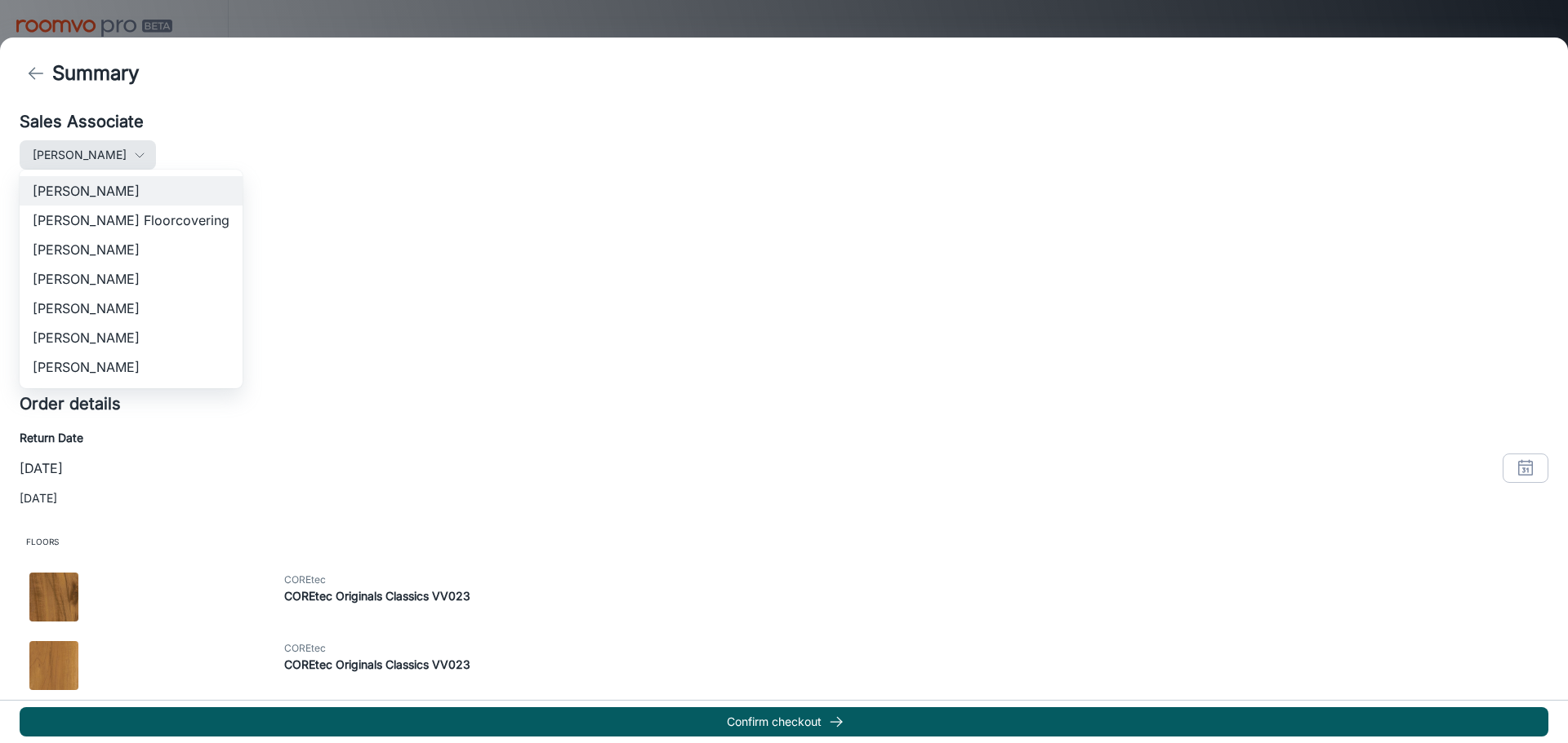
click at [115, 150] on div at bounding box center [784, 371] width 1568 height 743
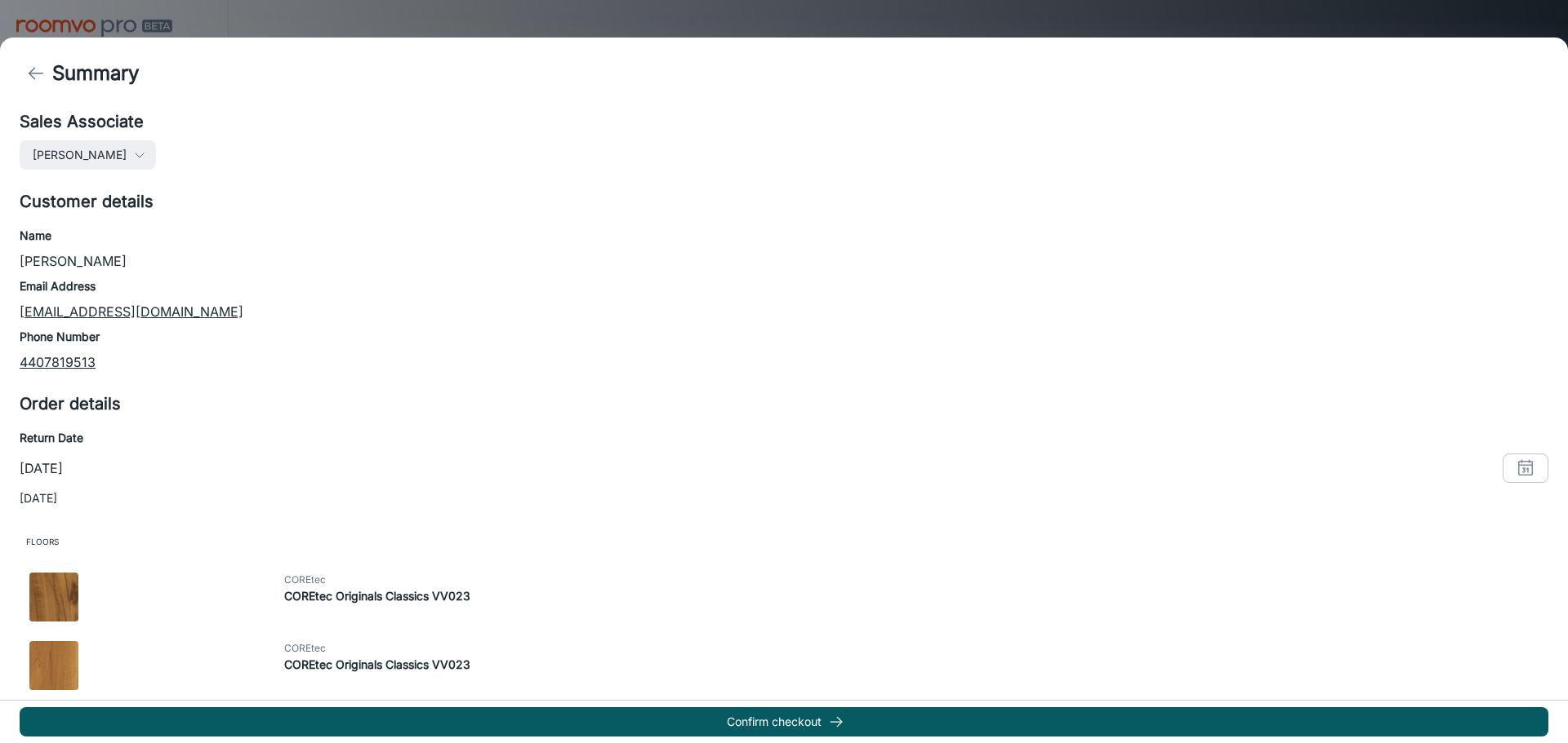
click at [179, 136] on div "Sales Associate [PERSON_NAME]" at bounding box center [784, 139] width 1528 height 60
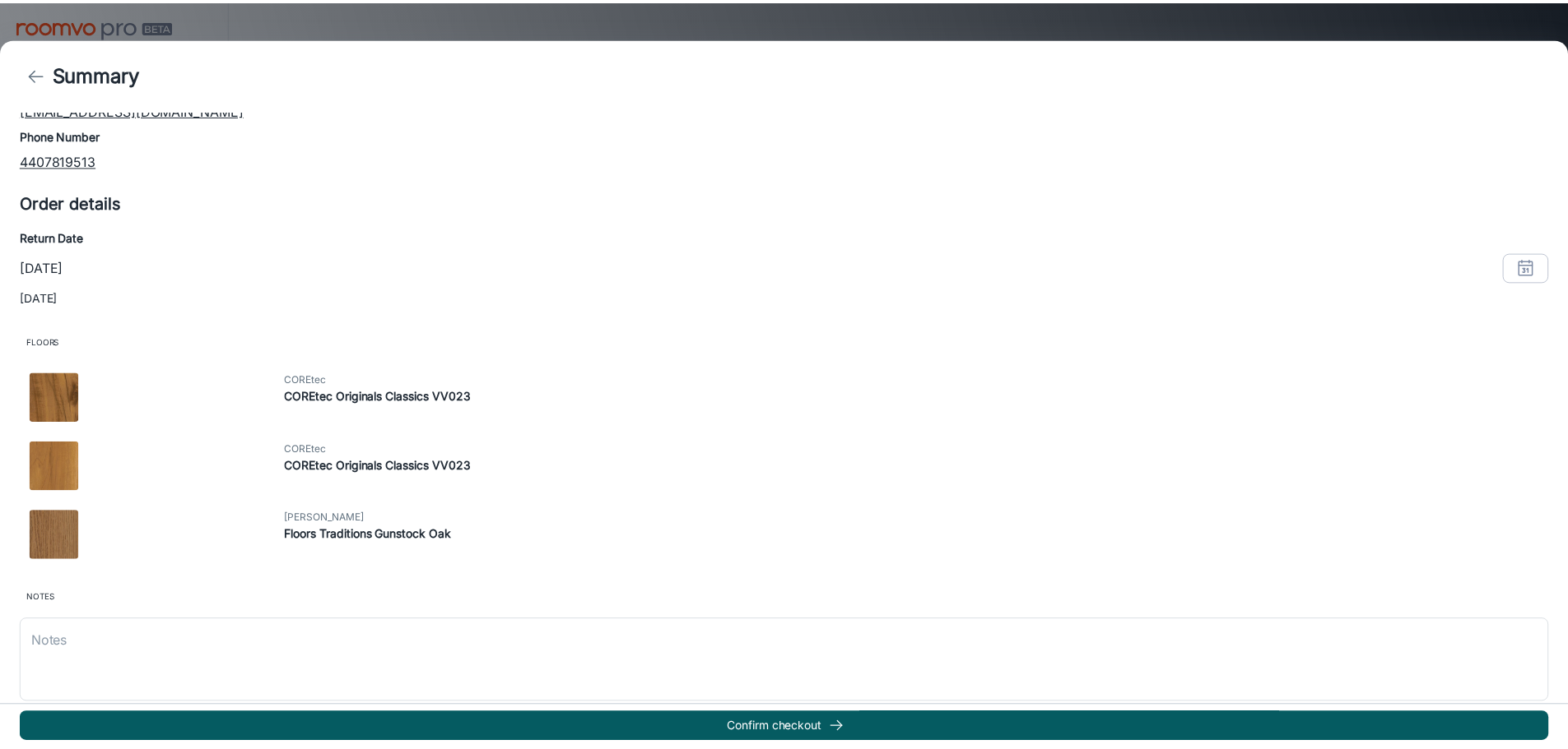
scroll to position [216, 0]
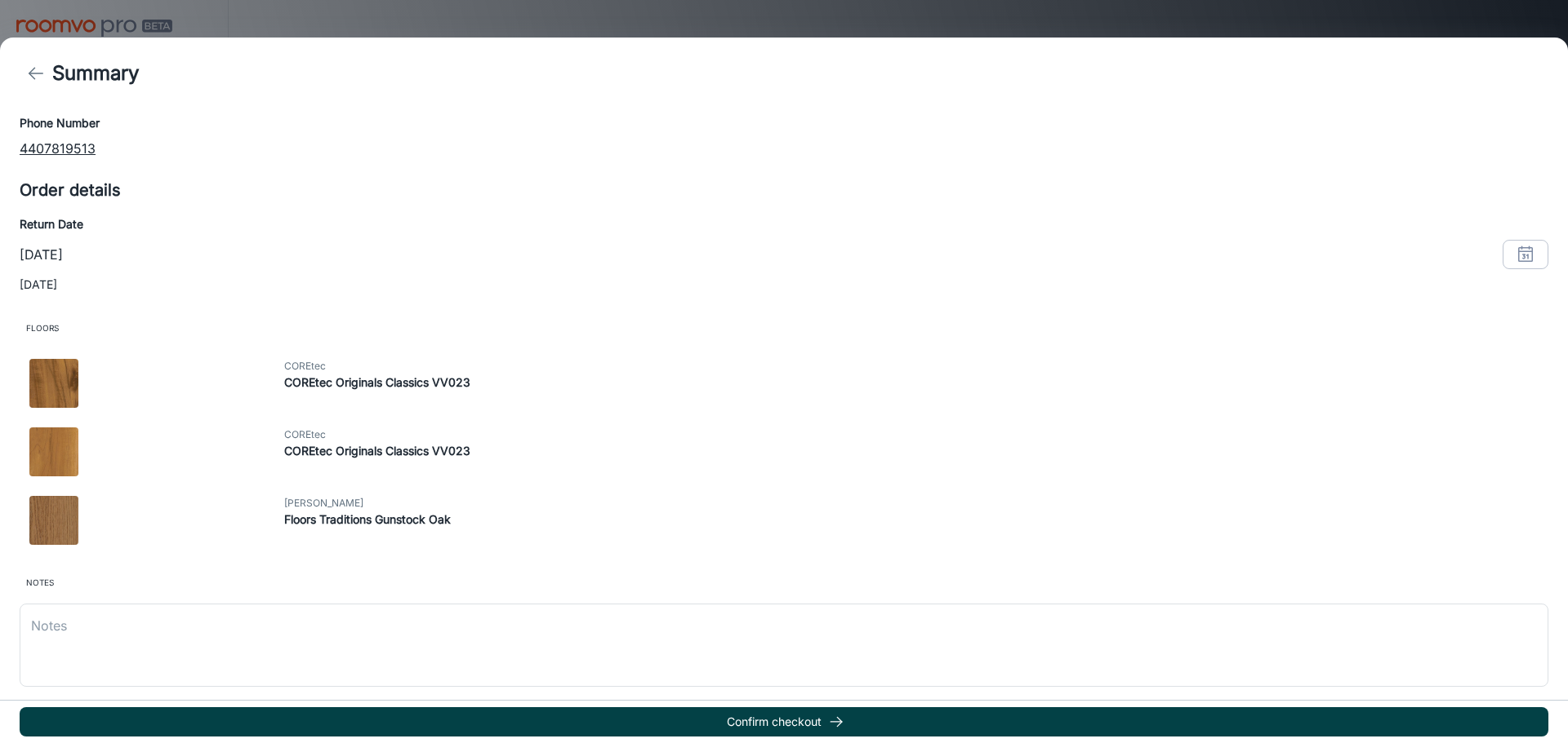
click at [827, 718] on button "Confirm checkout" at bounding box center [784, 722] width 1528 height 30
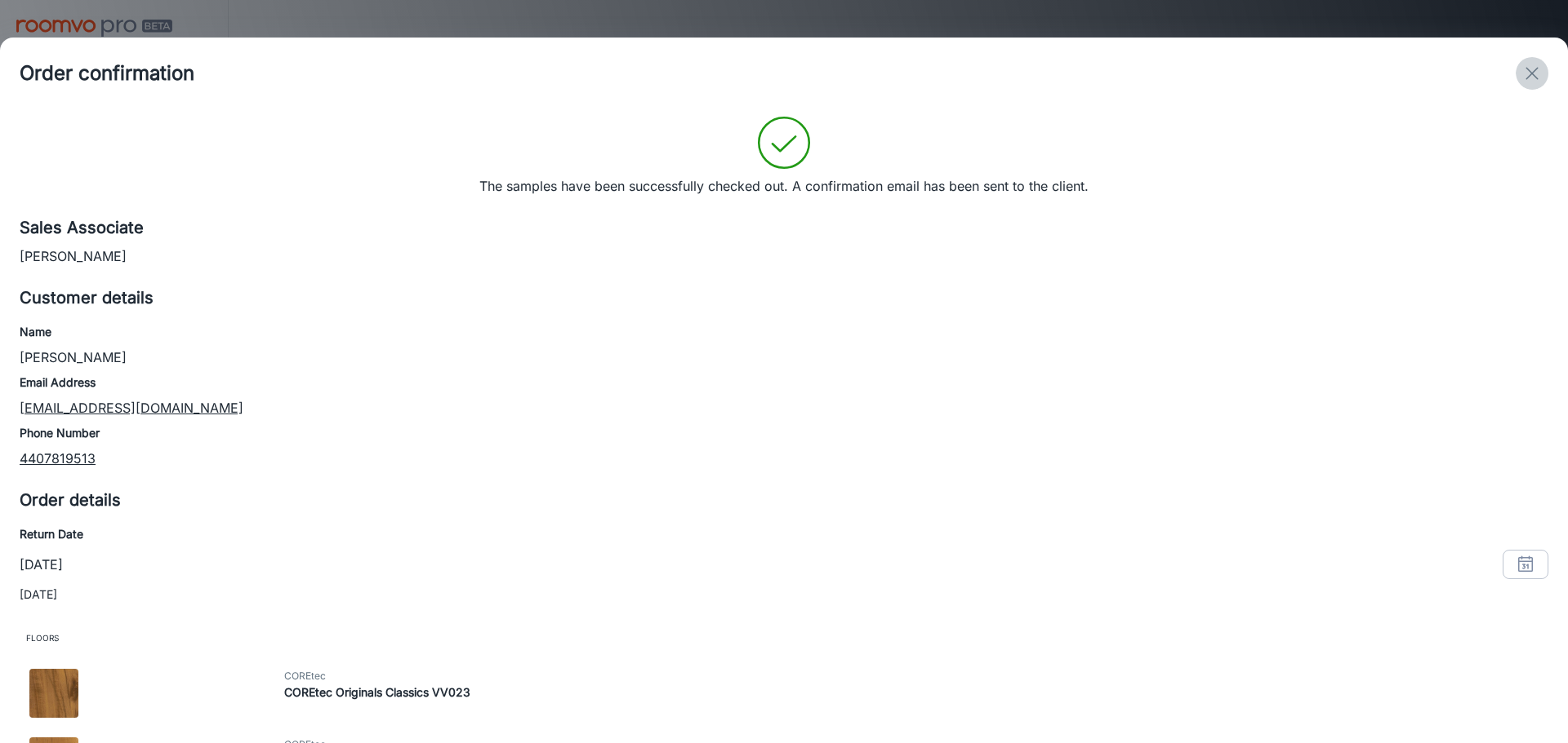
click at [1534, 67] on icon "exit" at bounding box center [1532, 74] width 20 height 20
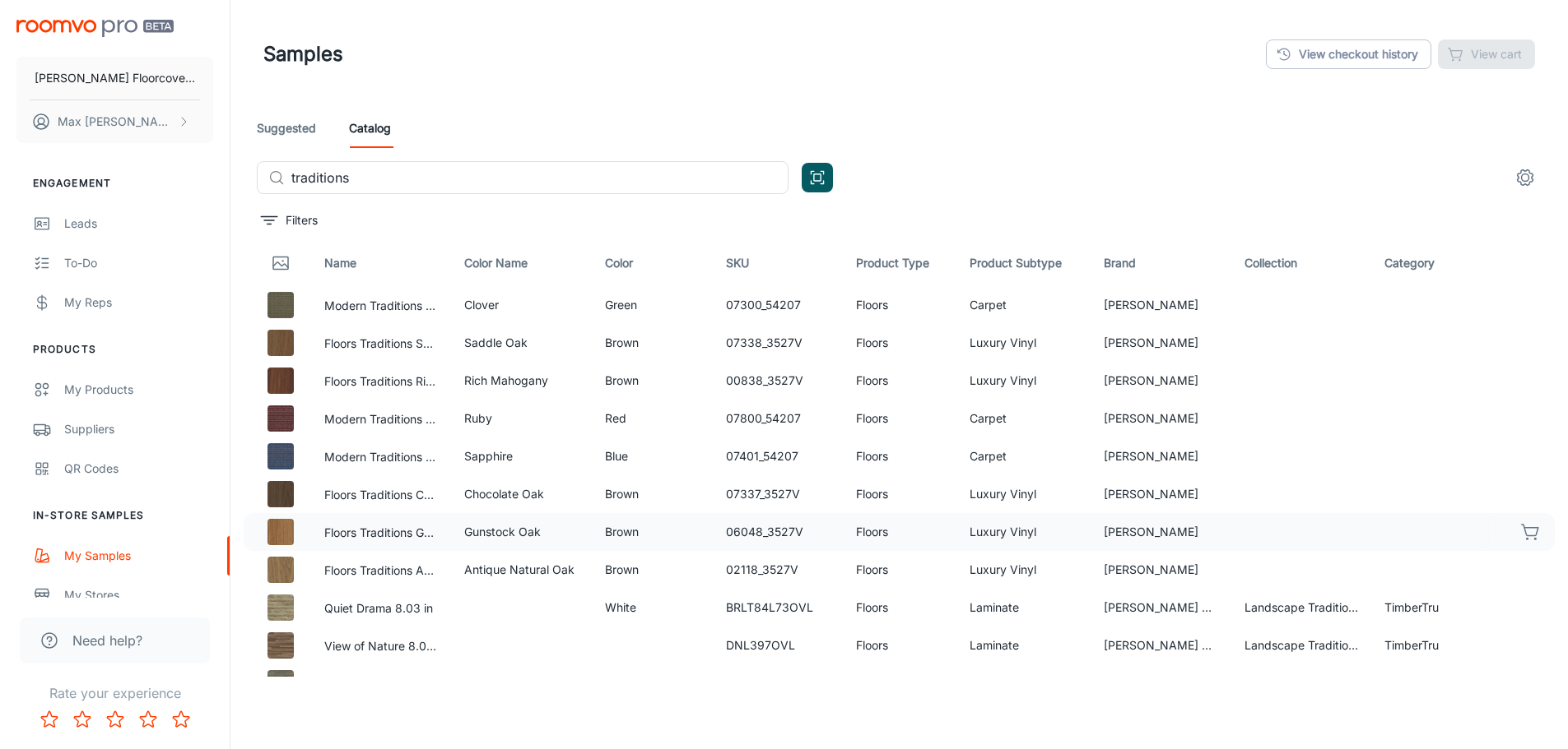
click at [929, 136] on div "Suggested Catalog" at bounding box center [899, 127] width 1285 height 39
